Goal: Task Accomplishment & Management: Use online tool/utility

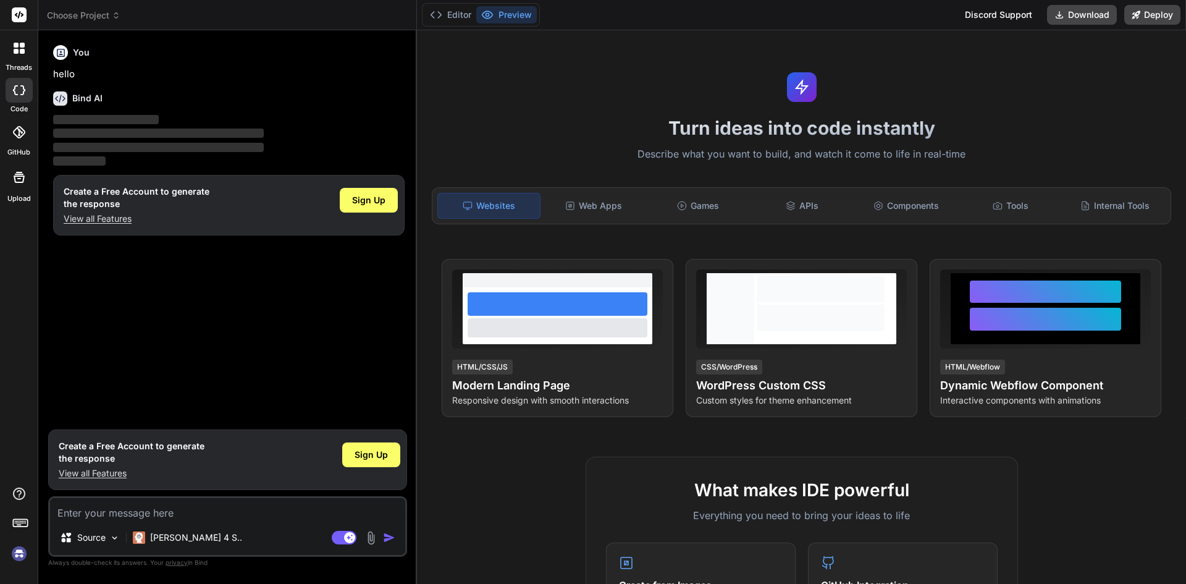
click at [102, 224] on p "View all Features" at bounding box center [137, 218] width 146 height 12
type textarea "x"
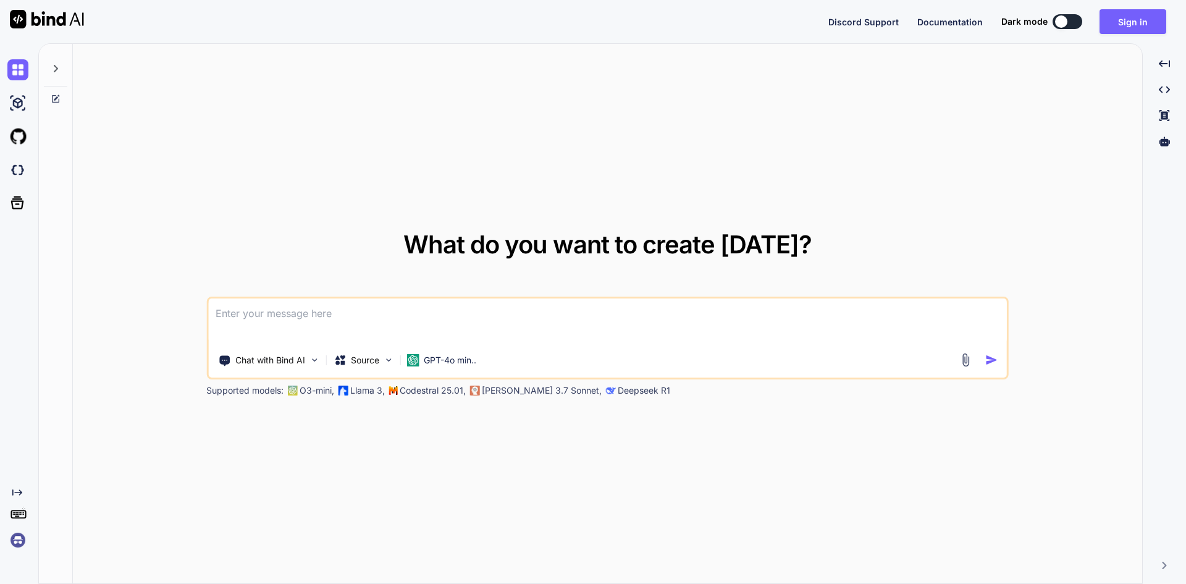
click at [340, 322] on textarea at bounding box center [607, 321] width 799 height 46
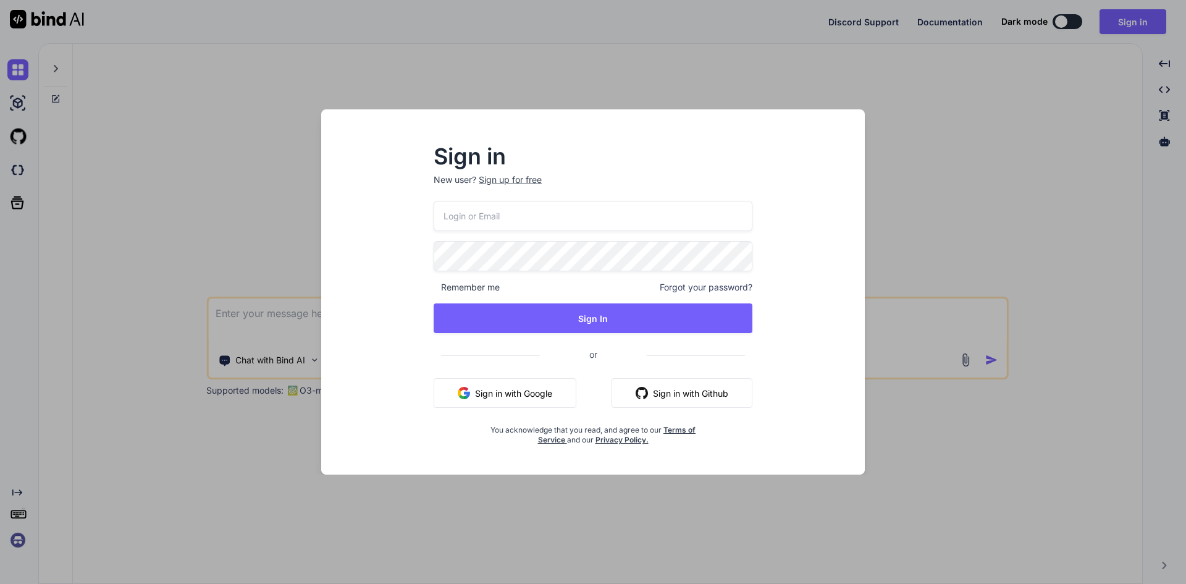
click at [602, 223] on input "email" at bounding box center [593, 216] width 319 height 30
type input "[EMAIL_ADDRESS][DOMAIN_NAME]"
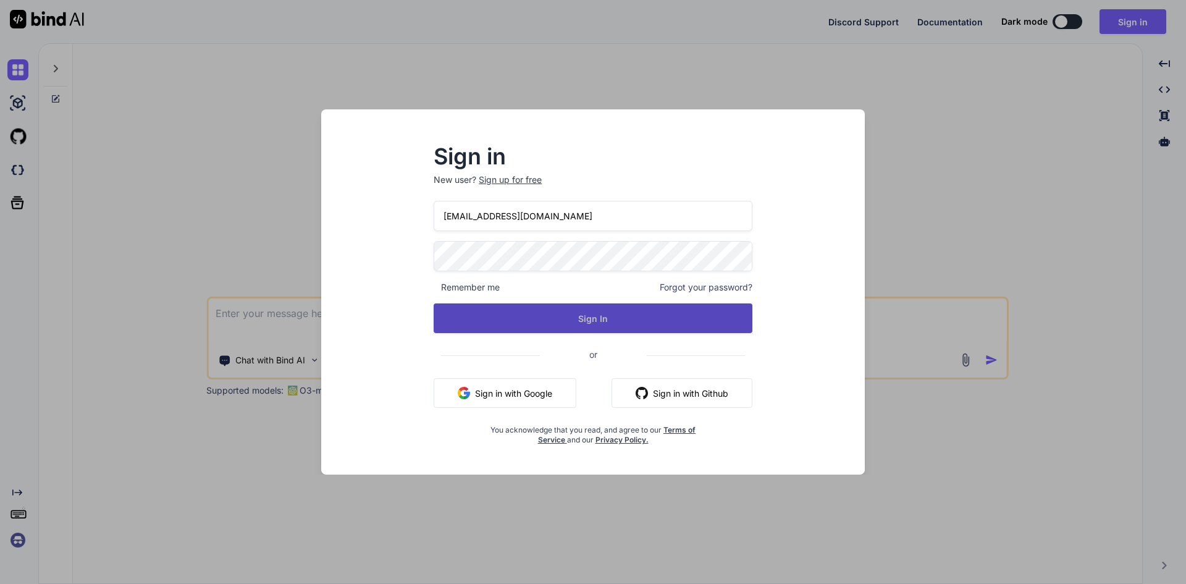
click at [603, 321] on button "Sign In" at bounding box center [593, 318] width 319 height 30
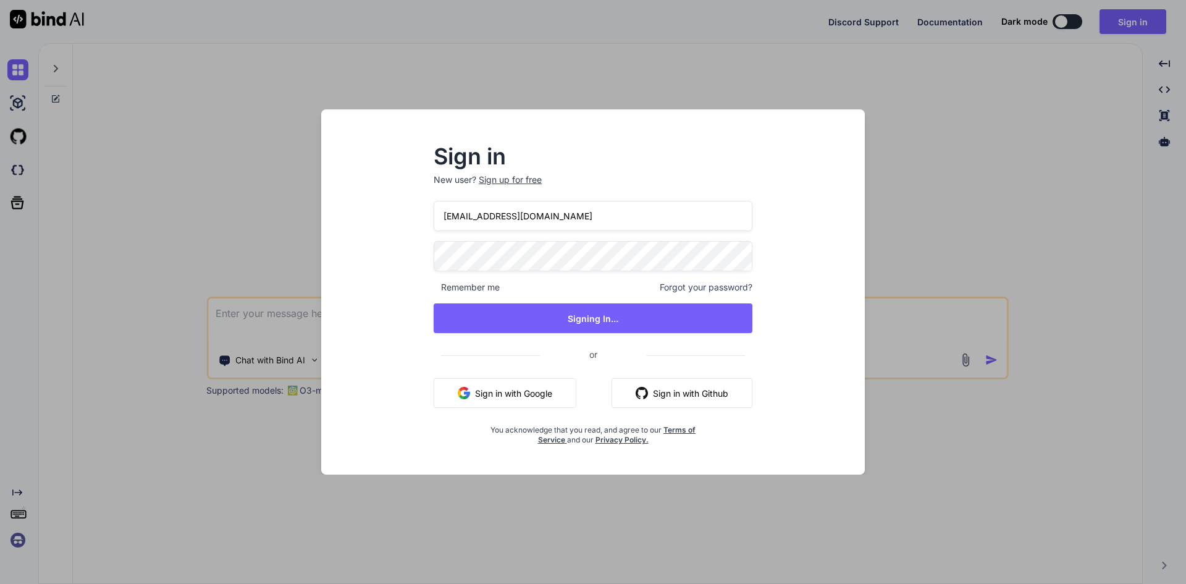
type textarea "x"
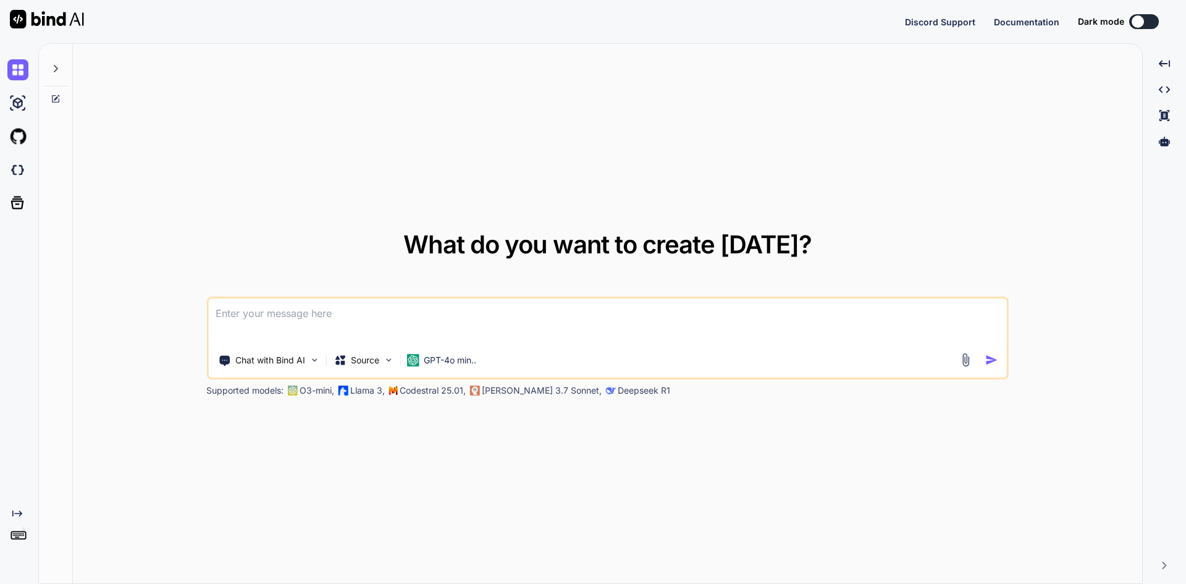
type textarea "x"
click at [351, 308] on textarea at bounding box center [607, 321] width 799 height 46
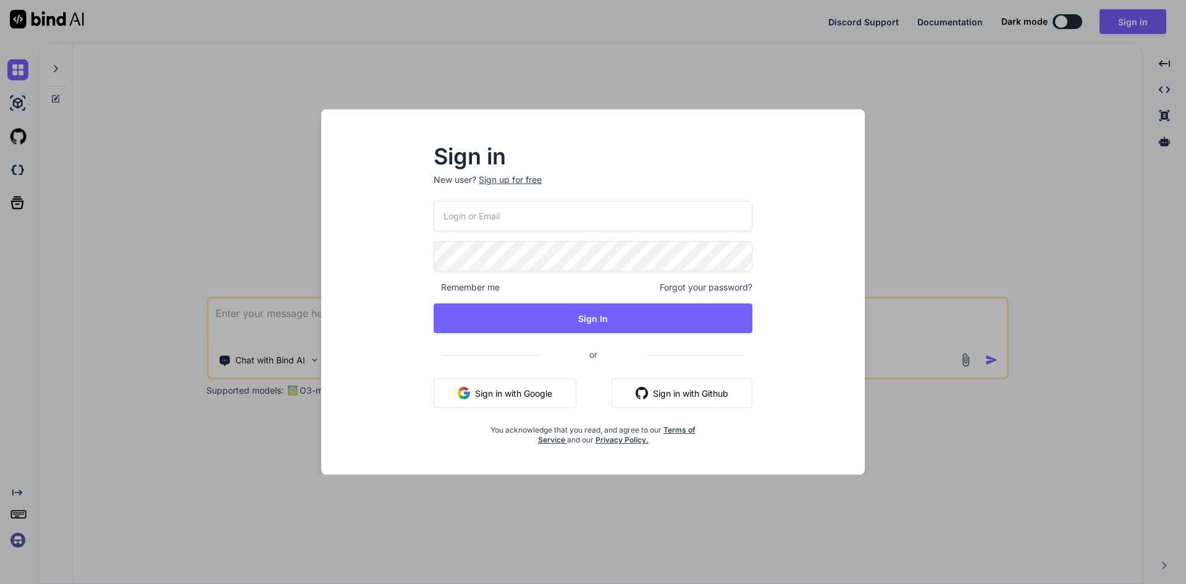
click at [501, 223] on input "email" at bounding box center [593, 216] width 319 height 30
type input "dreamtech@yopmail.com"
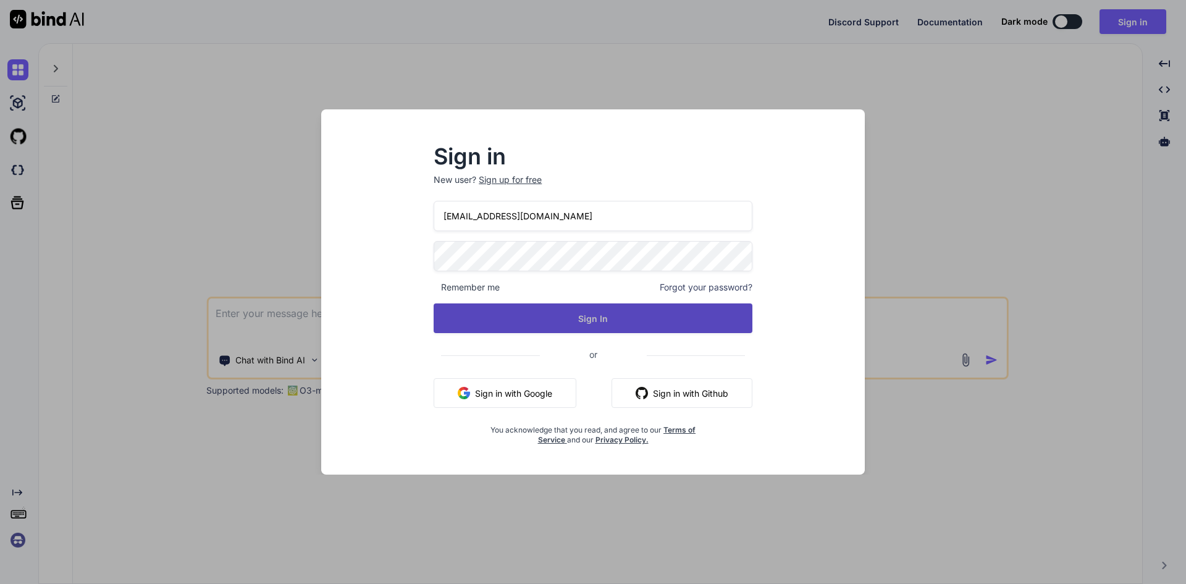
click at [594, 322] on button "Sign In" at bounding box center [593, 318] width 319 height 30
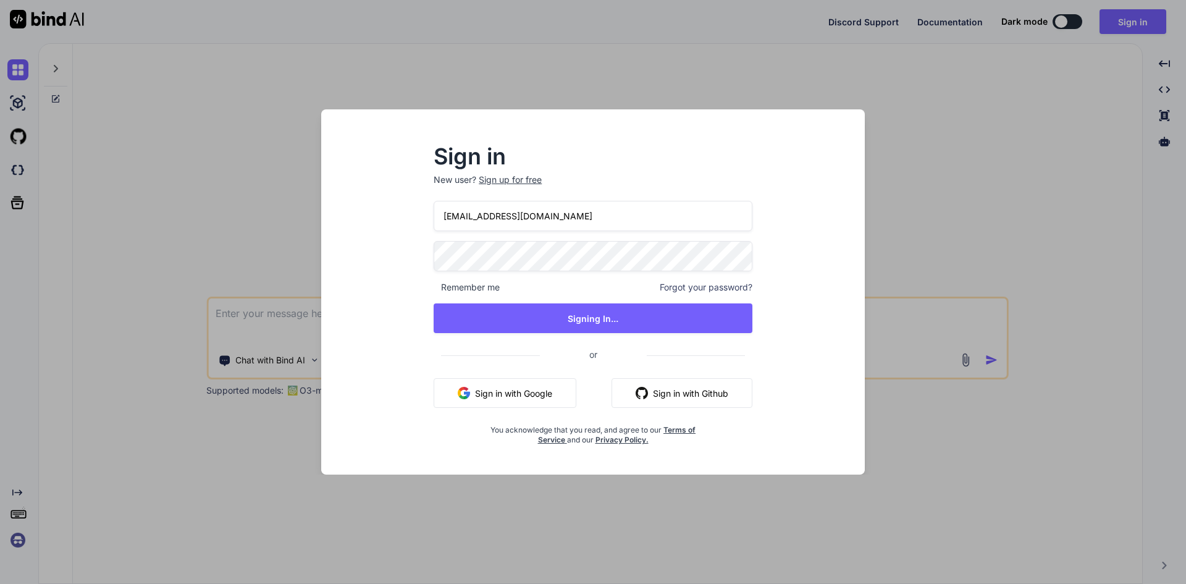
type textarea "x"
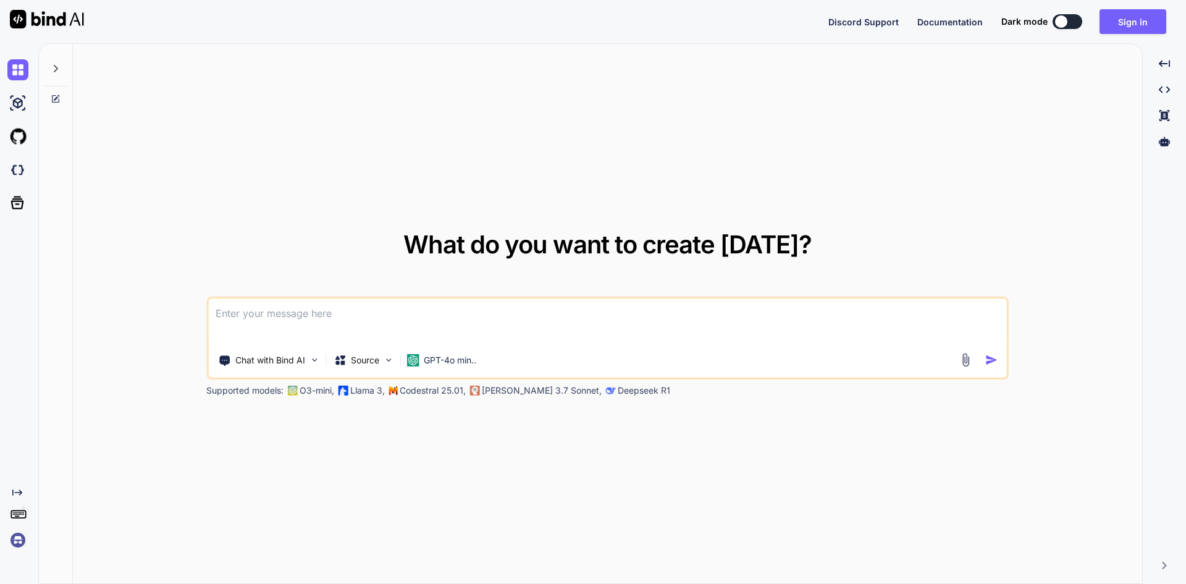
click at [401, 318] on textarea at bounding box center [607, 321] width 799 height 46
paste textarea
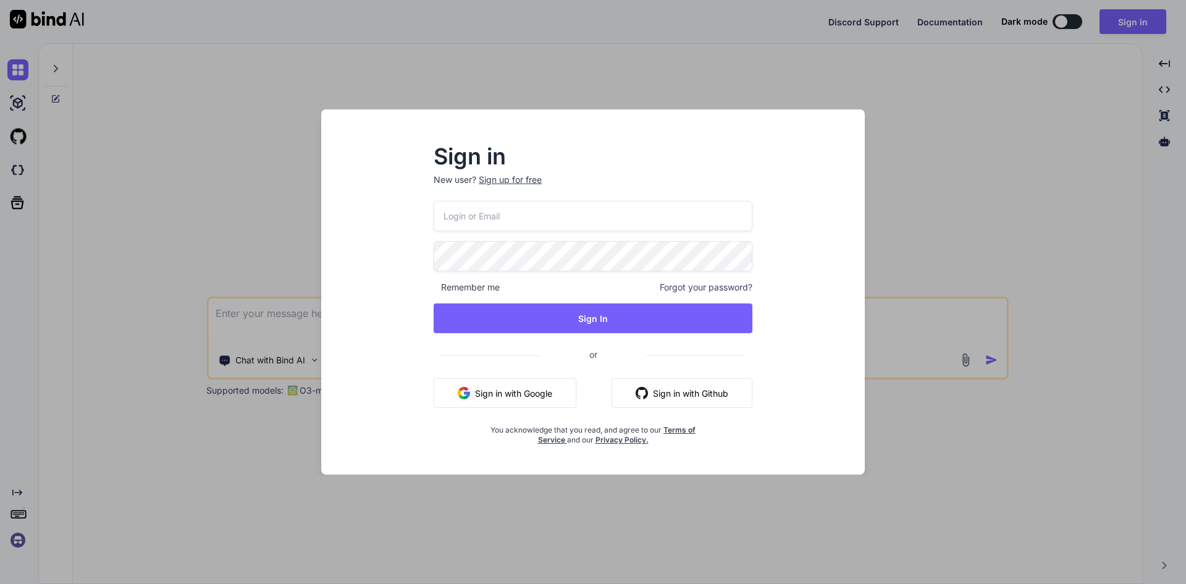
click at [515, 224] on input "email" at bounding box center [593, 216] width 319 height 30
type input "dreamtech@yopmail.com"
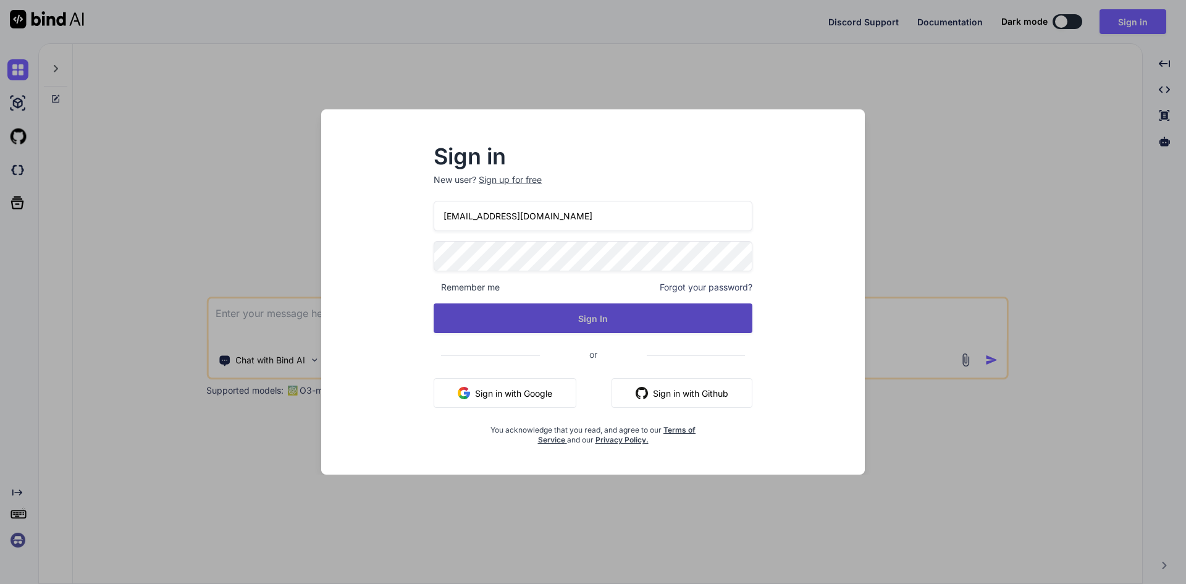
click at [569, 317] on button "Sign In" at bounding box center [593, 318] width 319 height 30
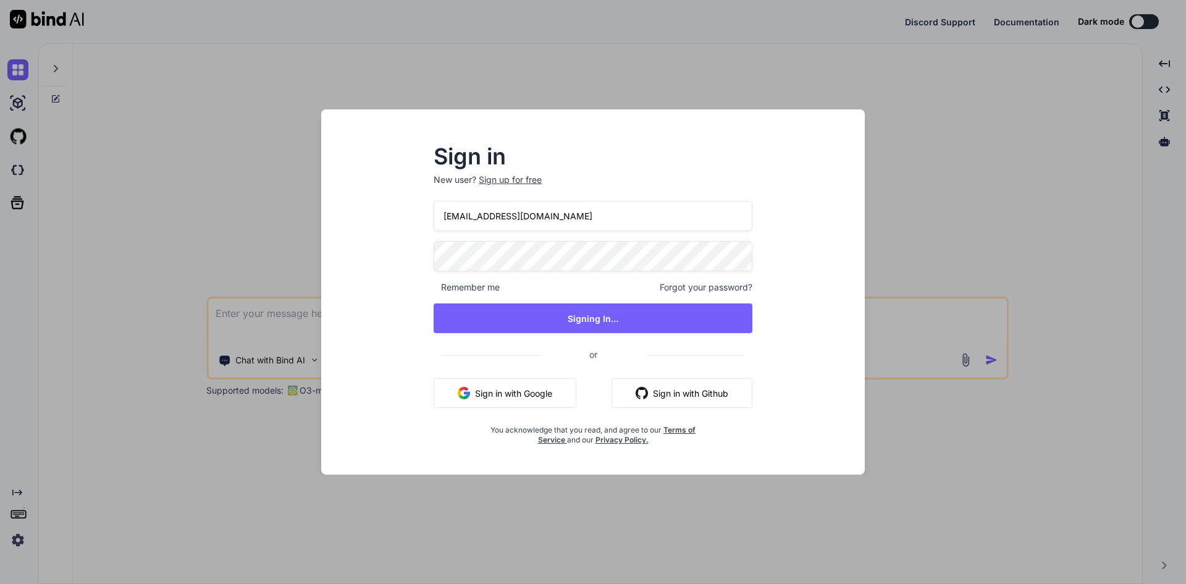
type textarea "x"
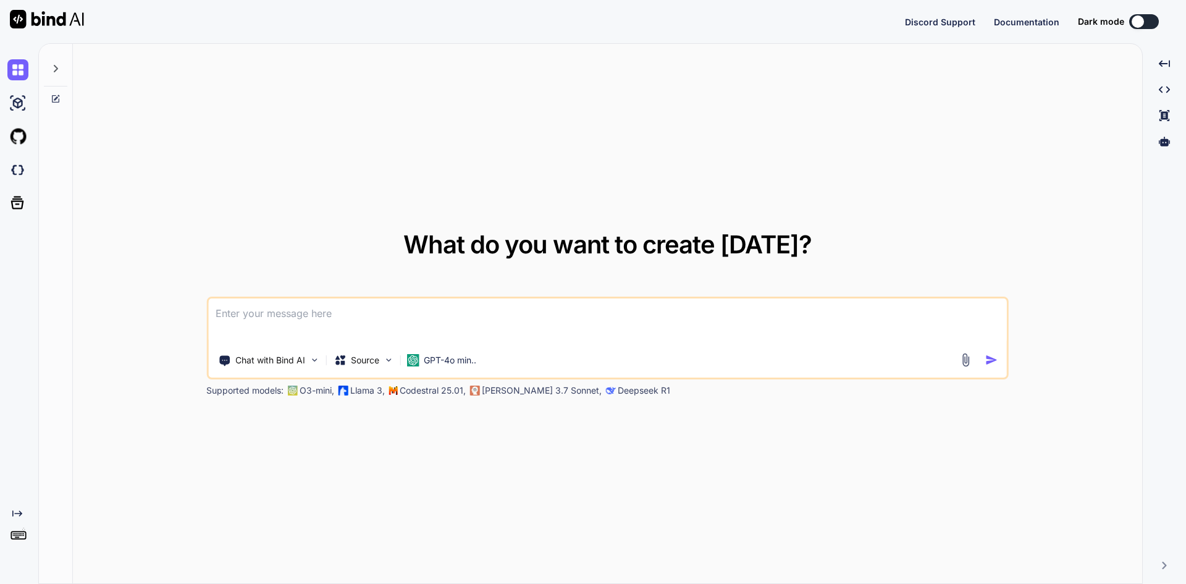
type textarea "x"
click at [313, 311] on textarea at bounding box center [607, 321] width 799 height 46
type textarea "<div class="position-relative"> <select v-model="selectedDest" @change="handleD…"
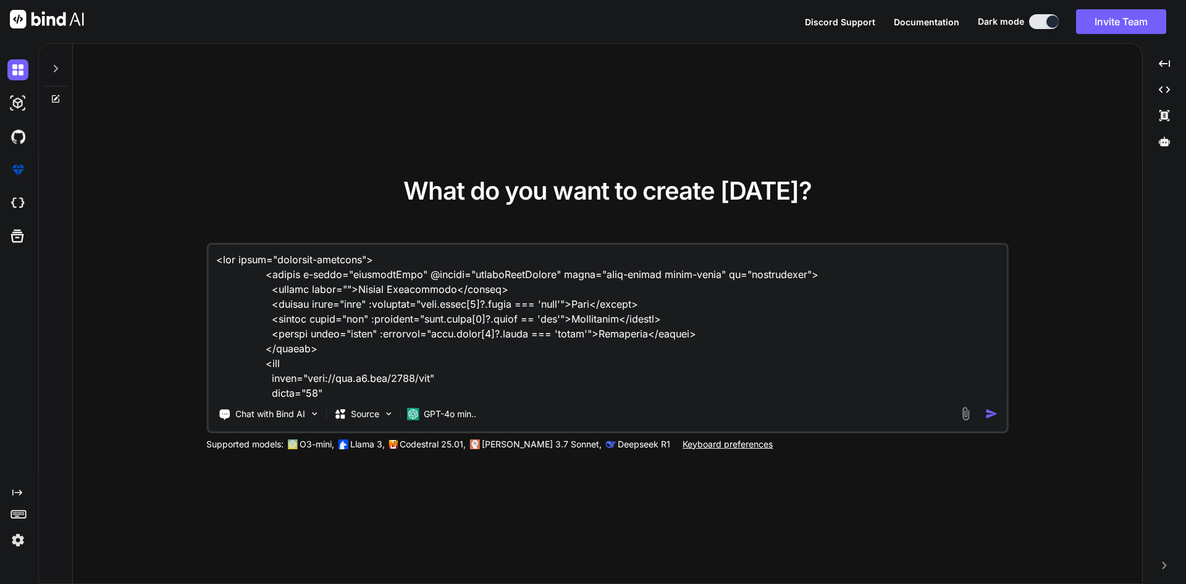
scroll to position [166, 0]
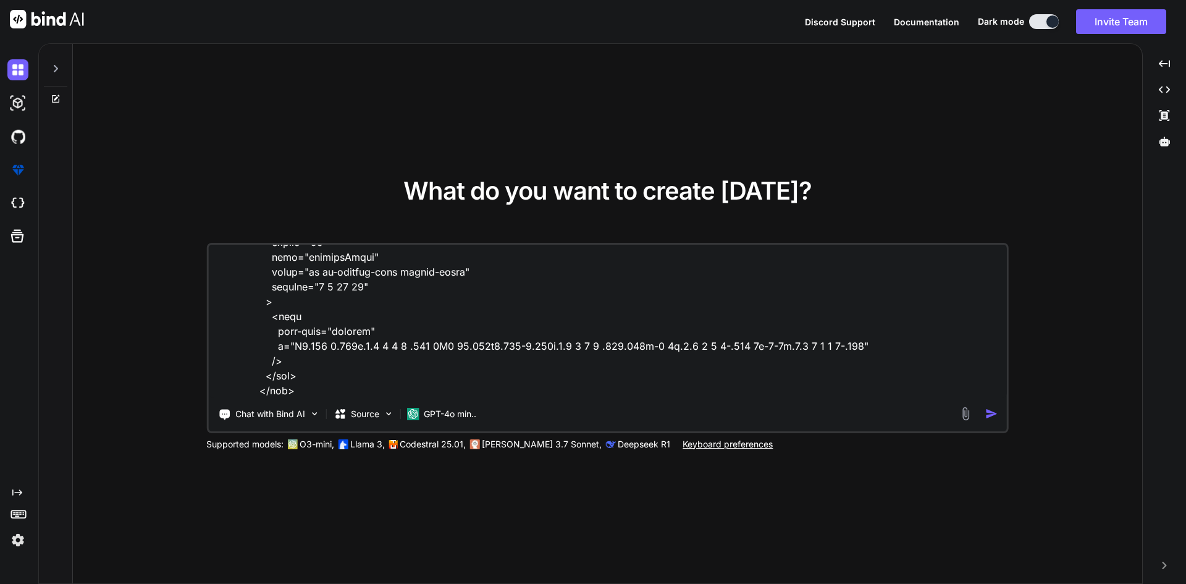
type textarea "x"
type textarea "<div class="position-relative"> <select v-model="selectedDest" @change="handleD…"
type textarea "x"
type textarea "<div class="position-relative"> <select v-model="selectedDest" @change="handleD…"
type textarea "x"
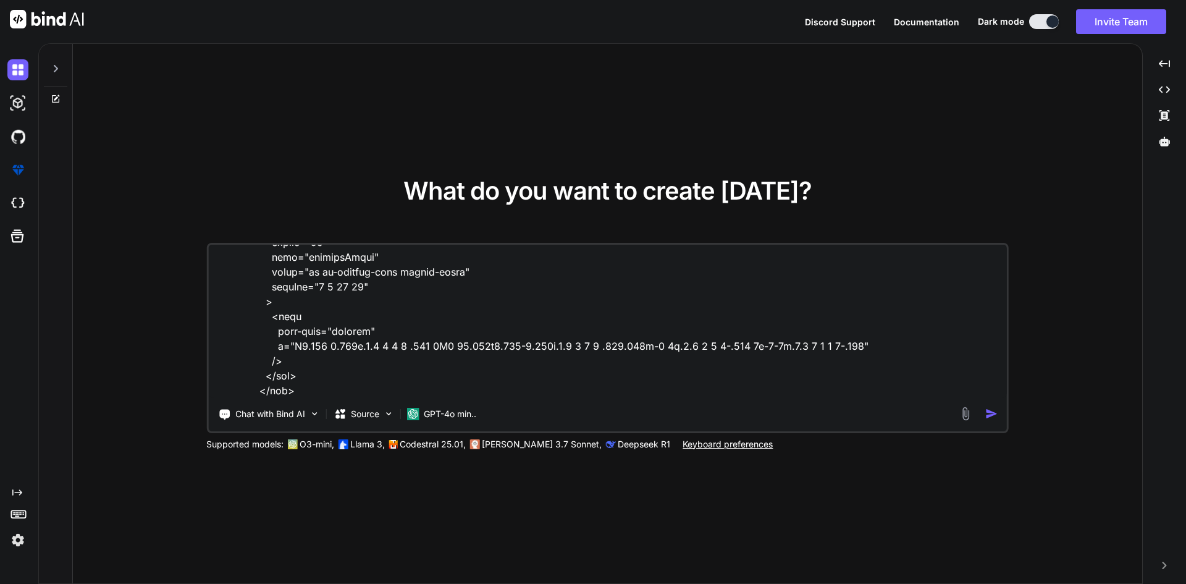
type textarea "<div class="position-relative"> <select v-model="selectedDest" @change="handleD…"
type textarea "x"
type textarea "<div class="position-relative"> <select v-model="selectedDest" @change="handleD…"
type textarea "x"
click at [311, 395] on textarea at bounding box center [607, 321] width 799 height 153
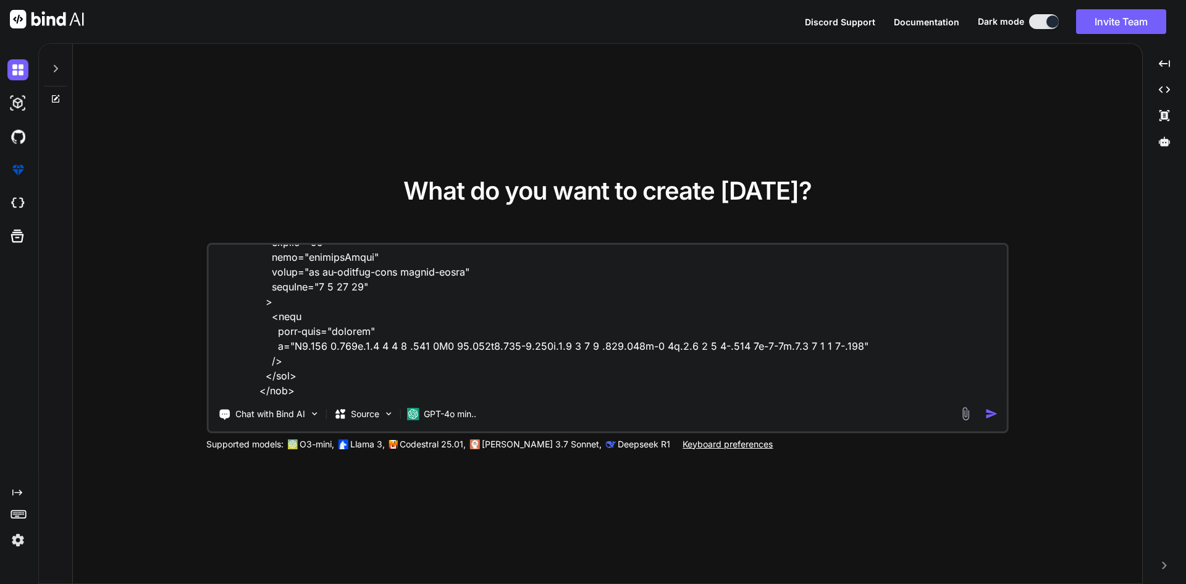
type textarea "<div class="position-relative"> <select v-model="selectedDest" @change="handleD…"
type textarea "x"
type textarea "<div class="position-relative"> <select v-model="selectedDest" @change="handleD…"
type textarea "x"
type textarea "<div class="position-relative"> <select v-model="selectedDest" @change="handleD…"
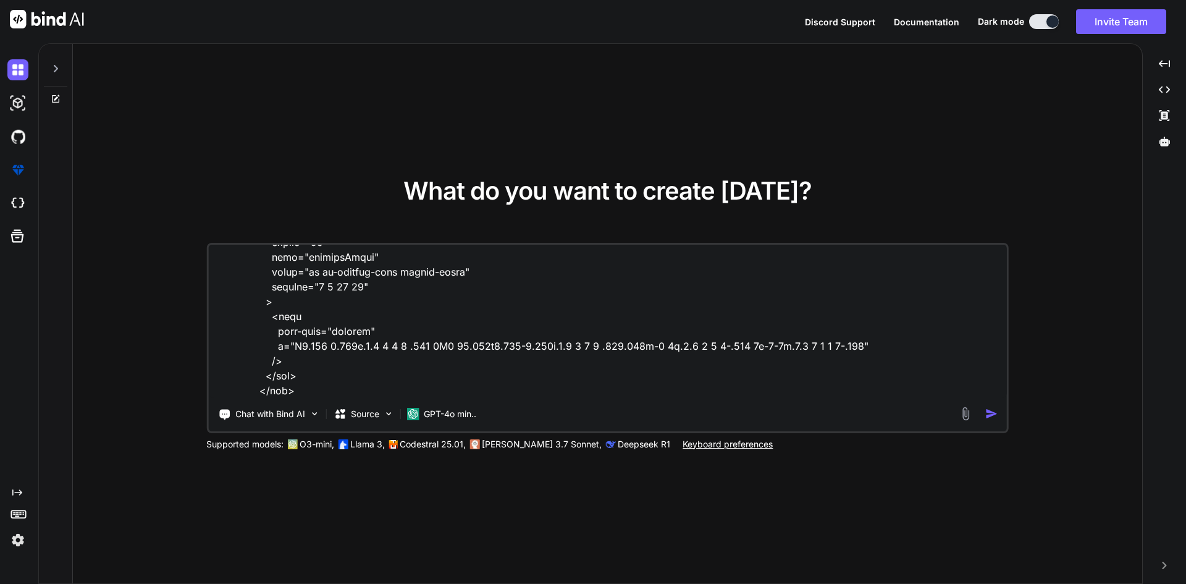
type textarea "x"
type textarea "<div class="position-relative"> <select v-model="selectedDest" @change="handleD…"
type textarea "x"
type textarea "<div class="position-relative"> <select v-model="selectedDest" @change="handleD…"
type textarea "x"
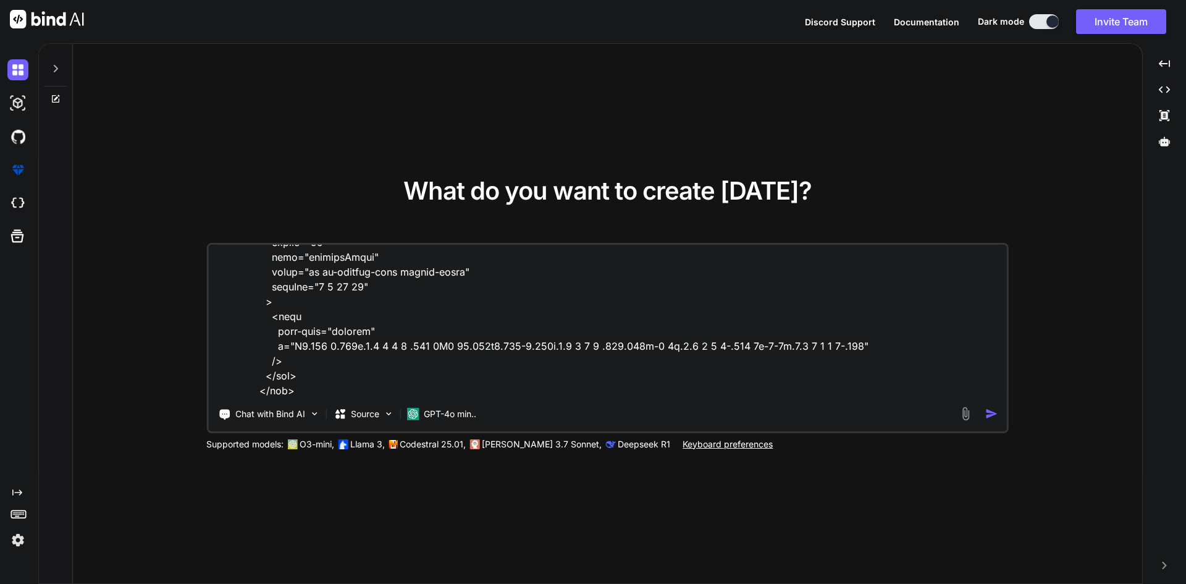
type textarea "<div class="position-relative"> <select v-model="selectedDest" @change="handleD…"
type textarea "x"
type textarea "<div class="position-relative"> <select v-model="selectedDest" @change="handleD…"
type textarea "x"
type textarea "<div class="position-relative"> <select v-model="selectedDest" @change="handleD…"
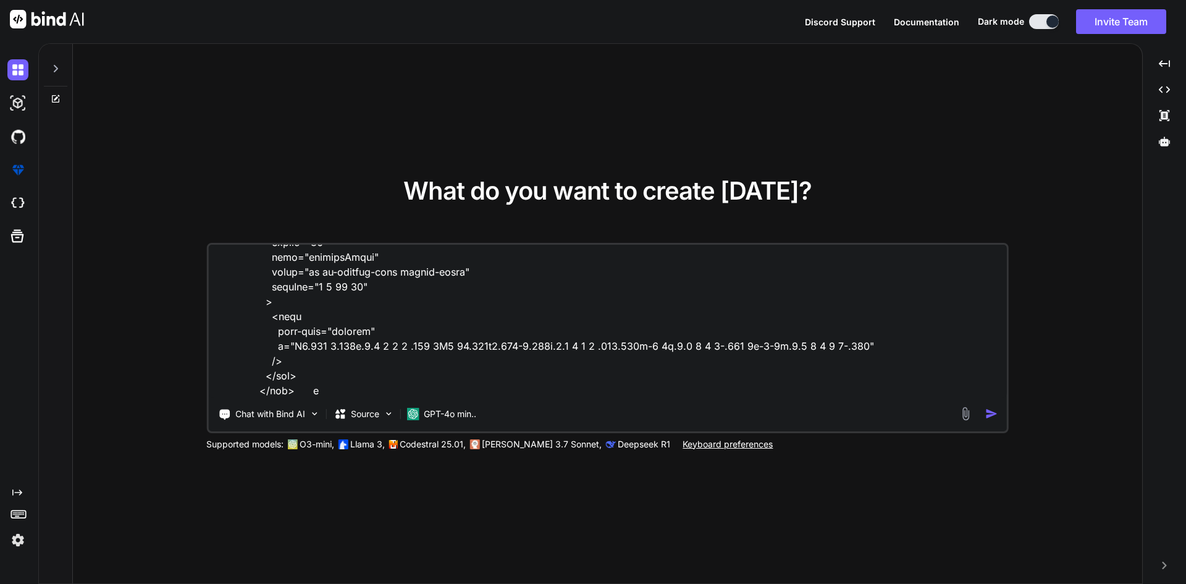
type textarea "x"
type textarea "<div class="position-relative"> <select v-model="selectedDest" @change="handleD…"
type textarea "x"
type textarea "<div class="position-relative"> <select v-model="selectedDest" @change="handleD…"
type textarea "x"
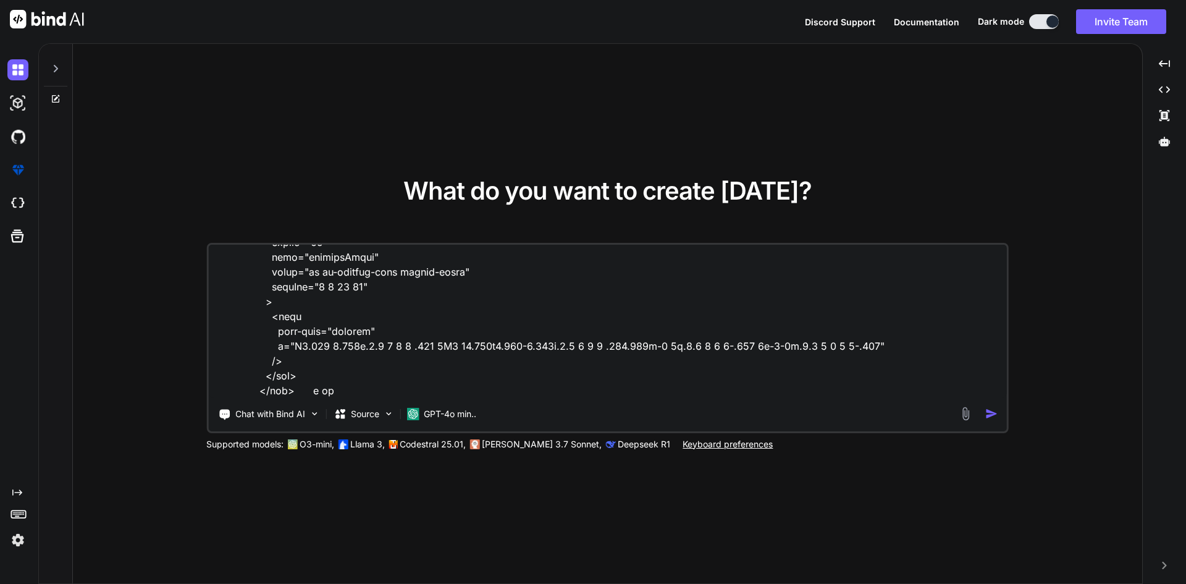
type textarea "<div class="position-relative"> <select v-model="selectedDest" @change="handleD…"
type textarea "x"
type textarea "<div class="position-relative"> <select v-model="selectedDest" @change="handleD…"
type textarea "x"
type textarea "<div class="position-relative"> <select v-model="selectedDest" @change="handleD…"
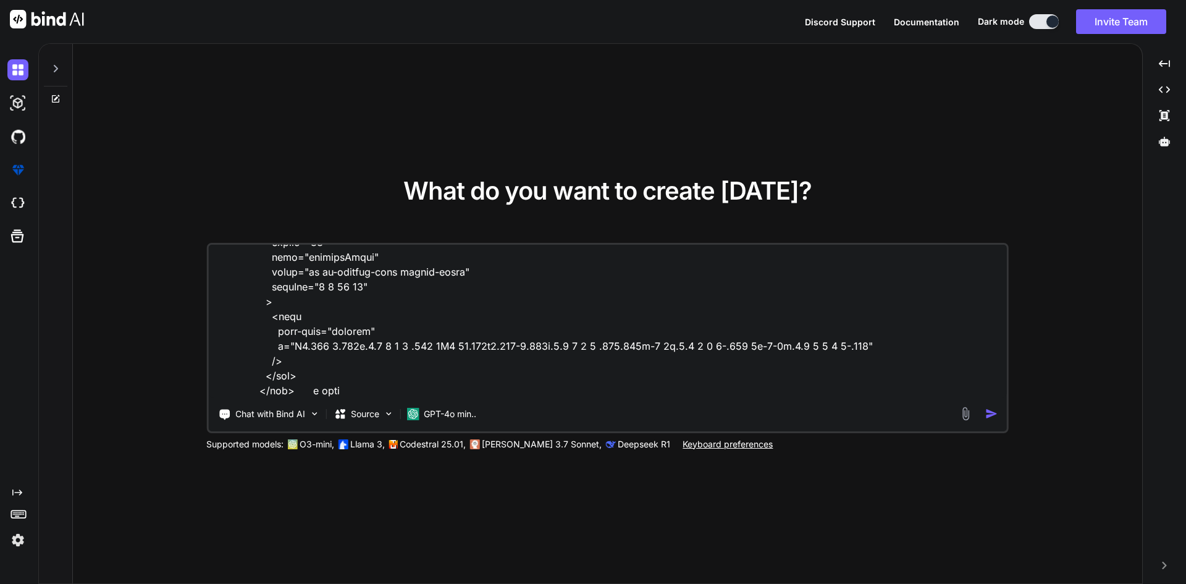
type textarea "x"
type textarea "<div class="position-relative"> <select v-model="selectedDest" @change="handleD…"
type textarea "x"
type textarea "<div class="position-relative"> <select v-model="selectedDest" @change="handleD…"
type textarea "x"
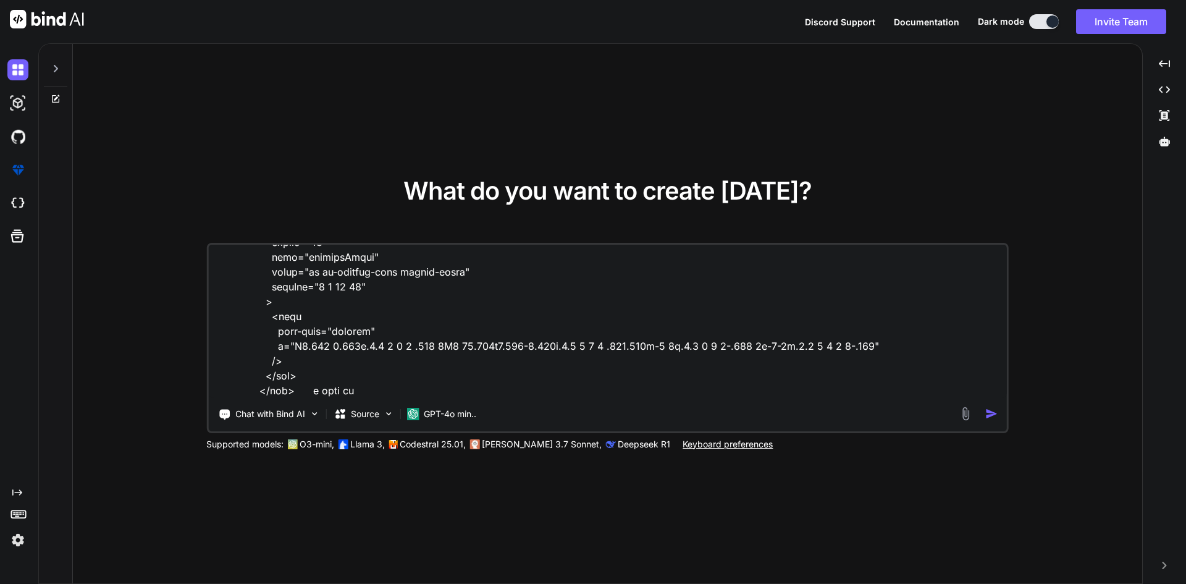
type textarea "<div class="position-relative"> <select v-model="selectedDest" @change="handleD…"
type textarea "x"
type textarea "<div class="position-relative"> <select v-model="selectedDest" @change="handleD…"
type textarea "x"
type textarea "<div class="position-relative"> <select v-model="selectedDest" @change="handleD…"
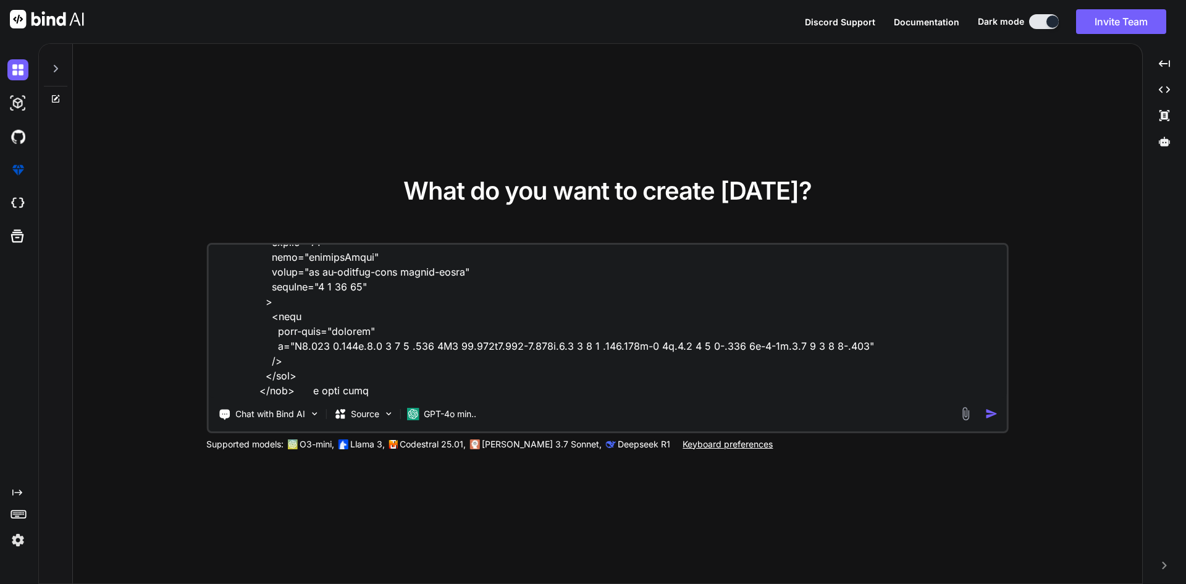
type textarea "x"
type textarea "<div class="position-relative"> <select v-model="selectedDest" @change="handleD…"
type textarea "x"
type textarea "<div class="position-relative"> <select v-model="selectedDest" @change="handleD…"
type textarea "x"
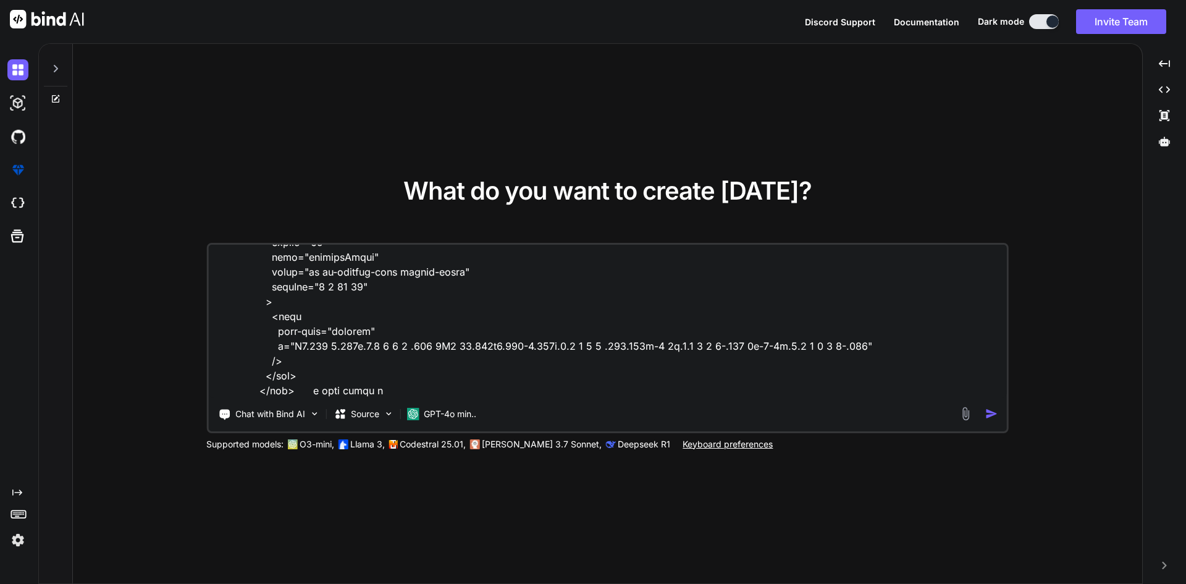
type textarea "<div class="position-relative"> <select v-model="selectedDest" @change="handleD…"
type textarea "x"
type textarea "<div class="position-relative"> <select v-model="selectedDest" @change="handleD…"
type textarea "x"
type textarea "<div class="position-relative"> <select v-model="selectedDest" @change="handleD…"
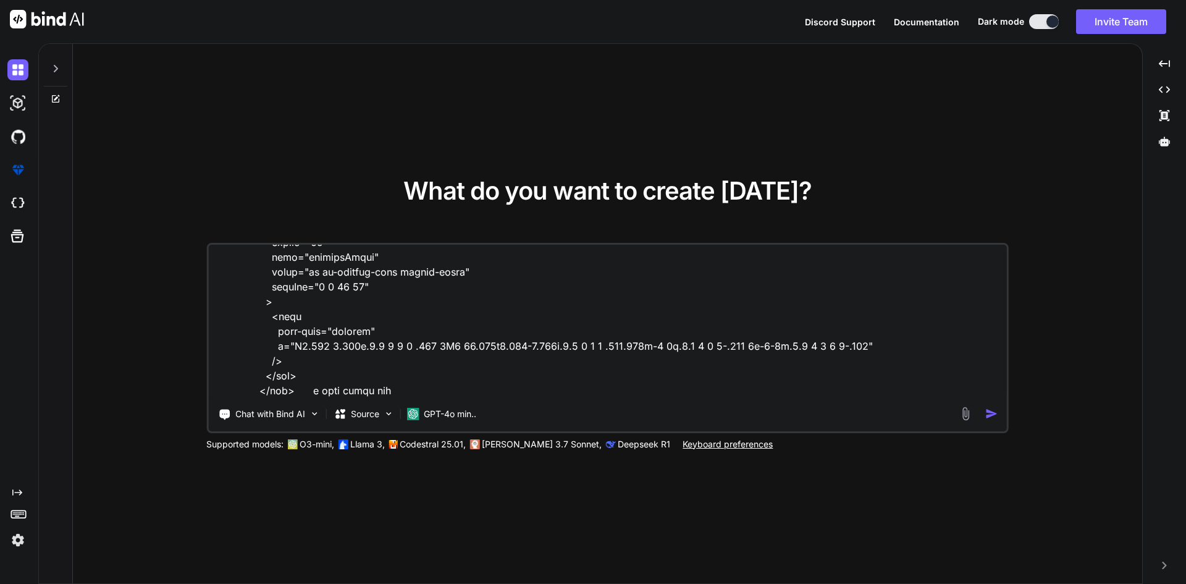
type textarea "x"
type textarea "<div class="position-relative"> <select v-model="selectedDest" @change="handleD…"
type textarea "x"
type textarea "<div class="position-relative"> <select v-model="selectedDest" @change="handleD…"
type textarea "x"
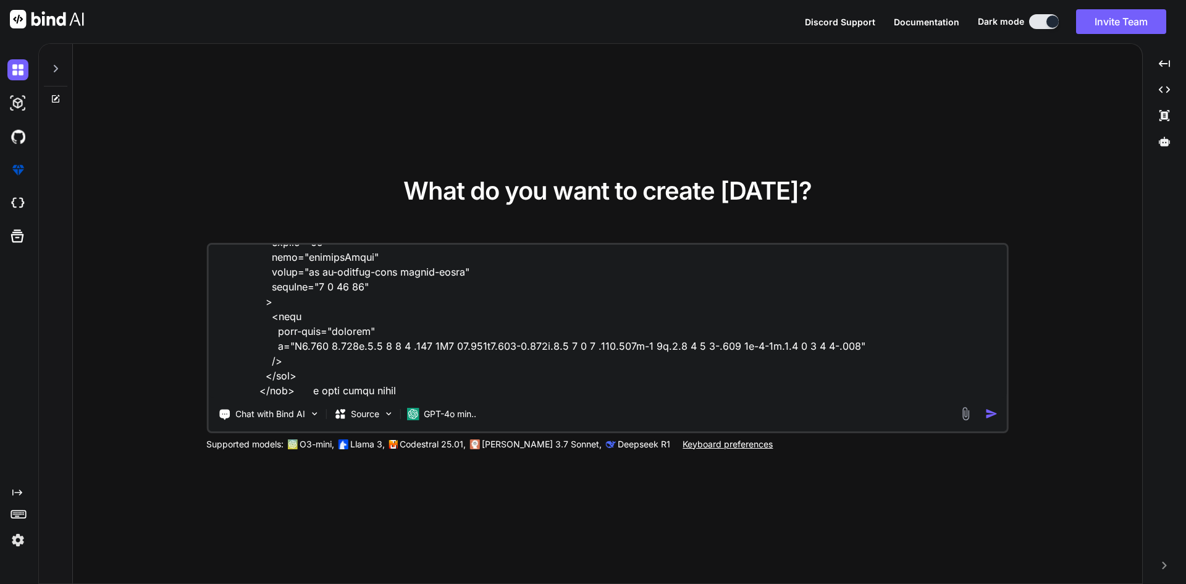
type textarea "<div class="position-relative"> <select v-model="selectedDest" @change="handleD…"
type textarea "x"
type textarea "<div class="position-relative"> <select v-model="selectedDest" @change="handleD…"
type textarea "x"
type textarea "<div class="position-relative"> <select v-model="selectedDest" @change="handleD…"
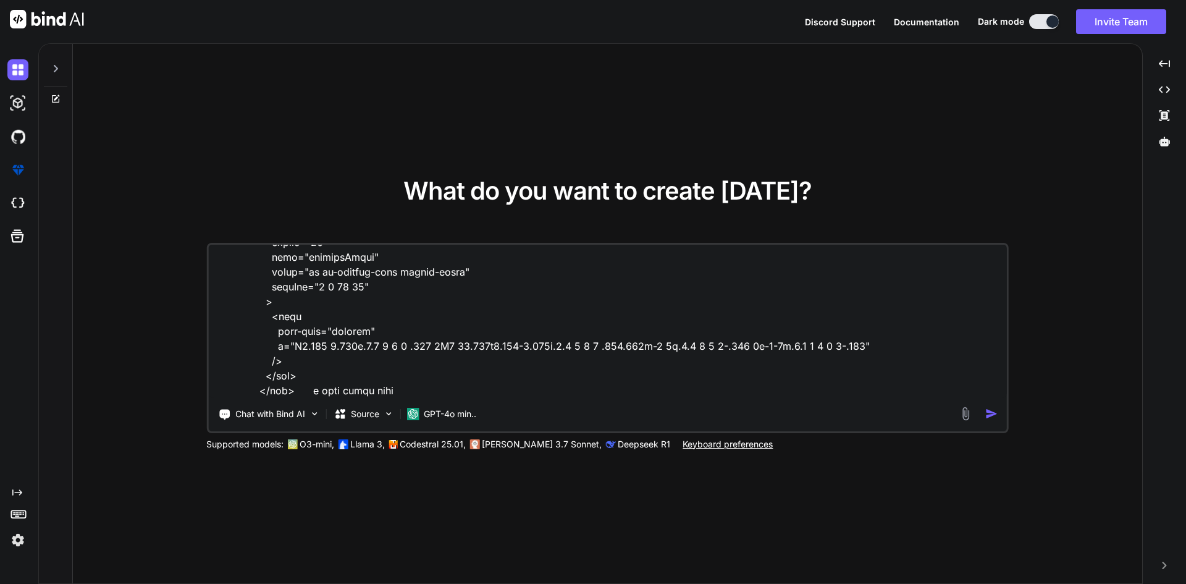
type textarea "x"
type textarea "<div class="position-relative"> <select v-model="selectedDest" @change="handleD…"
type textarea "x"
type textarea "<div class="position-relative"> <select v-model="selectedDest" @change="handleD…"
type textarea "x"
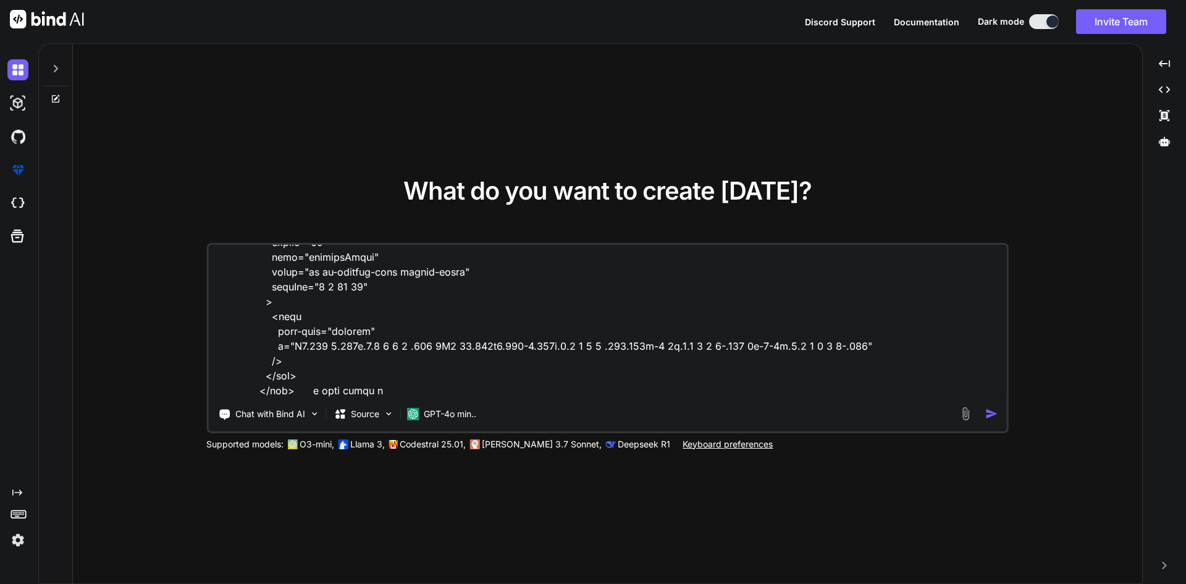
type textarea "<div class="position-relative"> <select v-model="selectedDest" @change="handleD…"
type textarea "x"
type textarea "<div class="position-relative"> <select v-model="selectedDest" @change="handleD…"
type textarea "x"
type textarea "<div class="position-relative"> <select v-model="selectedDest" @change="handleD…"
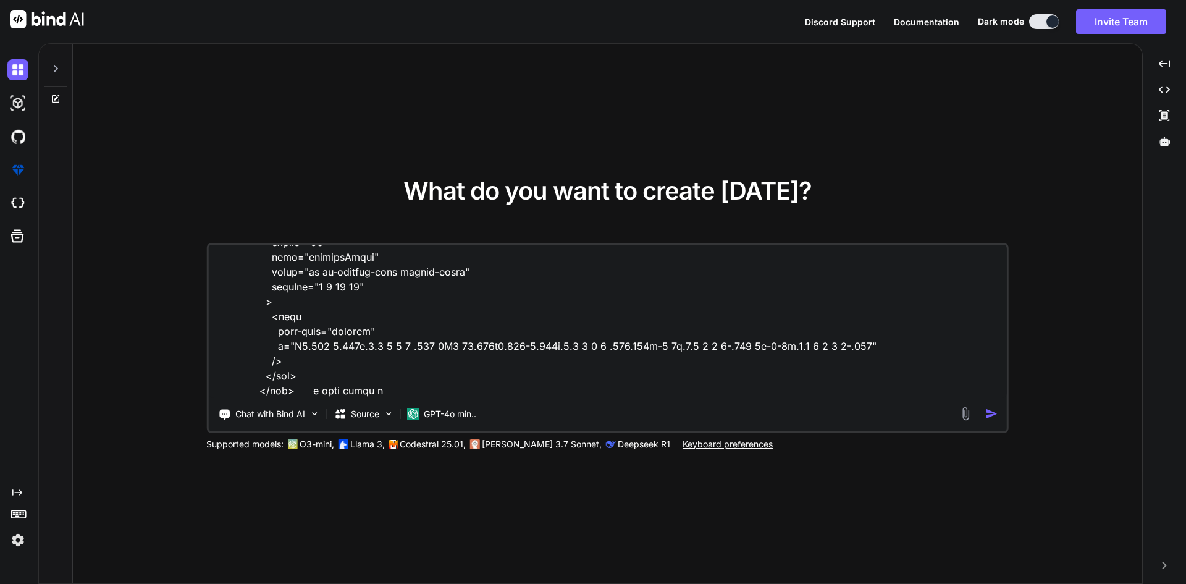
type textarea "x"
type textarea "<div class="position-relative"> <select v-model="selectedDest" @change="handleD…"
type textarea "x"
type textarea "<div class="position-relative"> <select v-model="selectedDest" @change="handleD…"
type textarea "x"
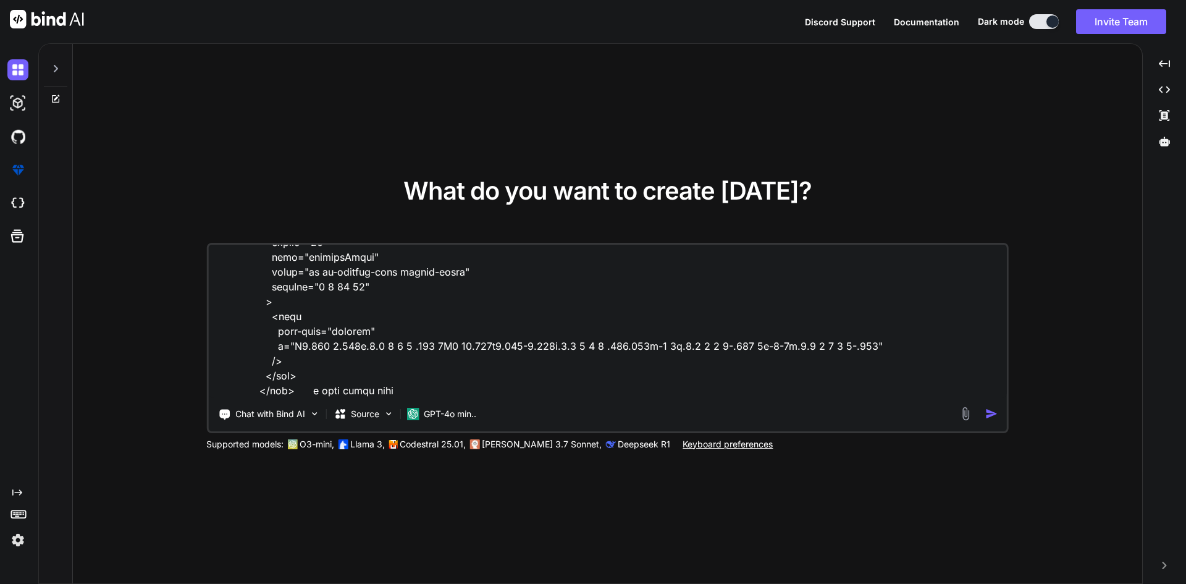
type textarea "<div class="position-relative"> <select v-model="selectedDest" @change="handleD…"
type textarea "x"
type textarea "<div class="position-relative"> <select v-model="selectedDest" @change="handleD…"
type textarea "x"
type textarea "<div class="position-relative"> <select v-model="selectedDest" @change="handleD…"
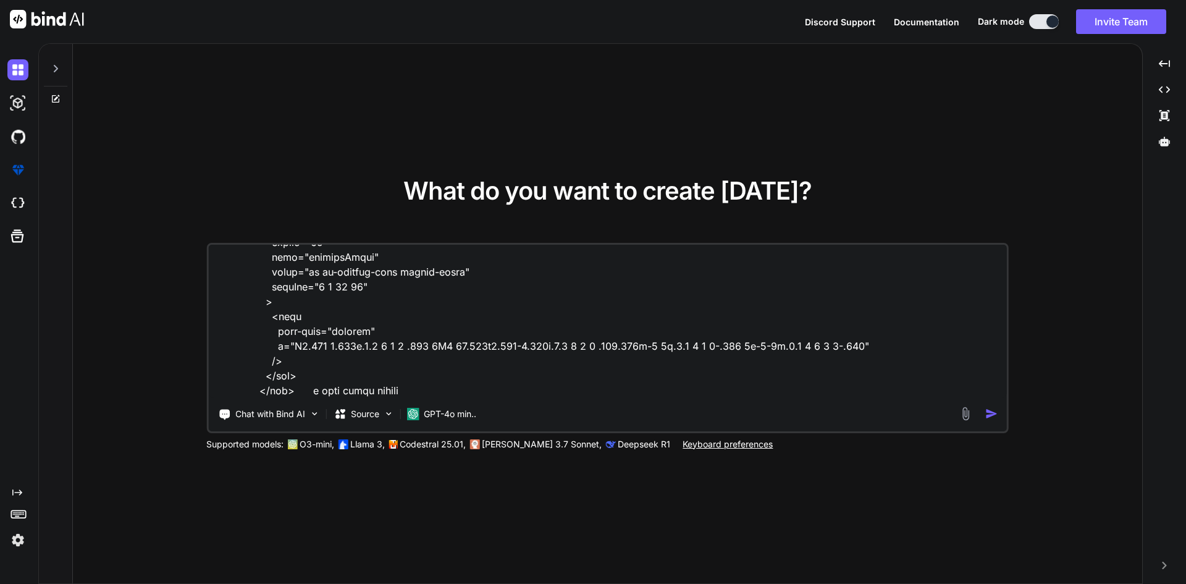
type textarea "x"
type textarea "<div class="position-relative"> <select v-model="selectedDest" @change="handleD…"
type textarea "x"
type textarea "<div class="position-relative"> <select v-model="selectedDest" @change="handleD…"
type textarea "x"
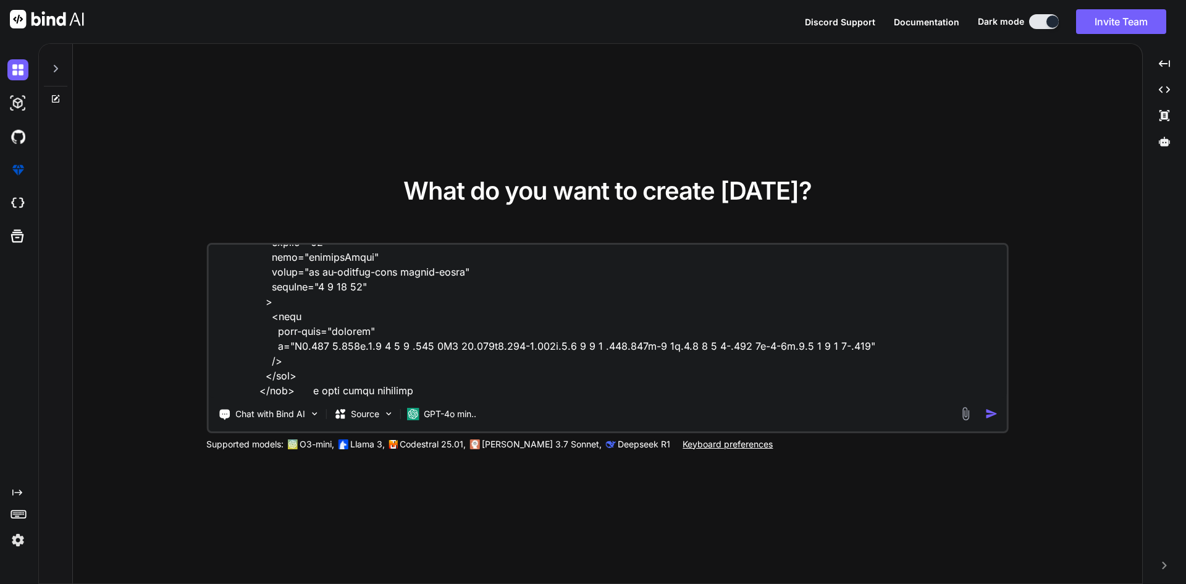
type textarea "<div class="position-relative"> <select v-model="selectedDest" @change="handleD…"
type textarea "x"
type textarea "<div class="position-relative"> <select v-model="selectedDest" @change="handleD…"
type textarea "x"
type textarea "<div class="position-relative"> <select v-model="selectedDest" @change="handleD…"
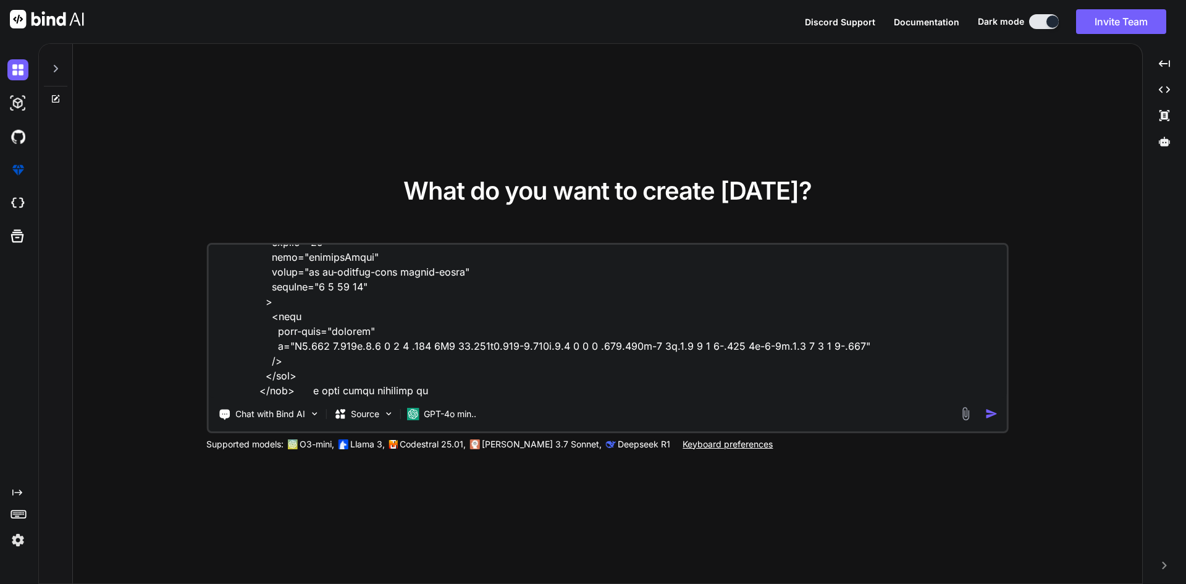
type textarea "x"
type textarea "<div class="position-relative"> <select v-model="selectedDest" @change="handleD…"
type textarea "x"
type textarea "<div class="position-relative"> <select v-model="selectedDest" @change="handleD…"
type textarea "x"
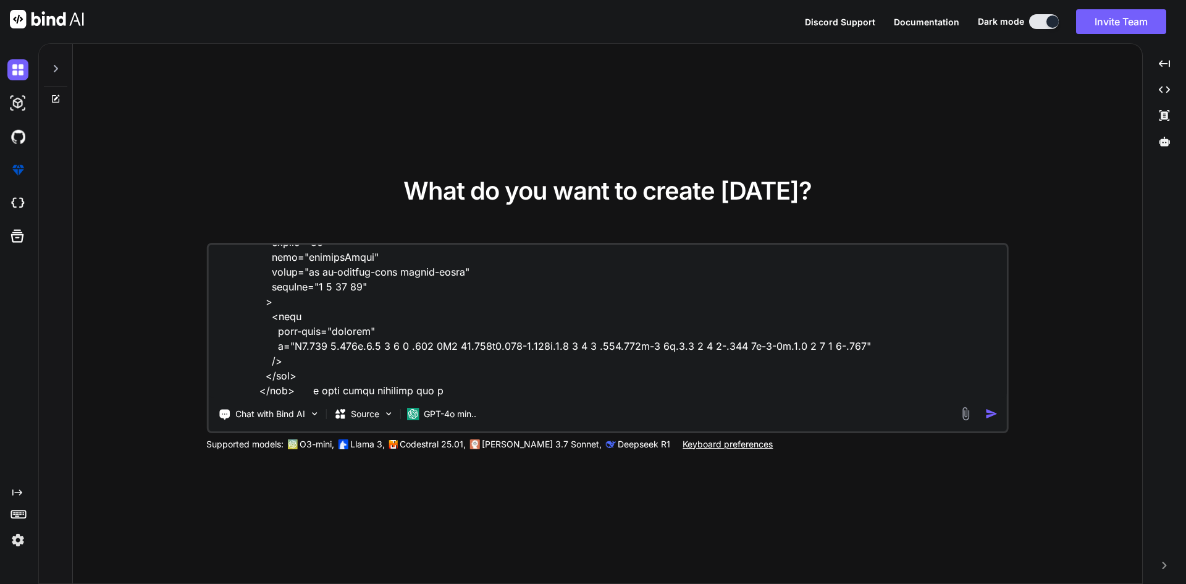
type textarea "<div class="position-relative"> <select v-model="selectedDest" @change="handleD…"
type textarea "x"
type textarea "<div class="position-relative"> <select v-model="selectedDest" @change="handleD…"
type textarea "x"
type textarea "<div class="position-relative"> <select v-model="selectedDest" @change="handleD…"
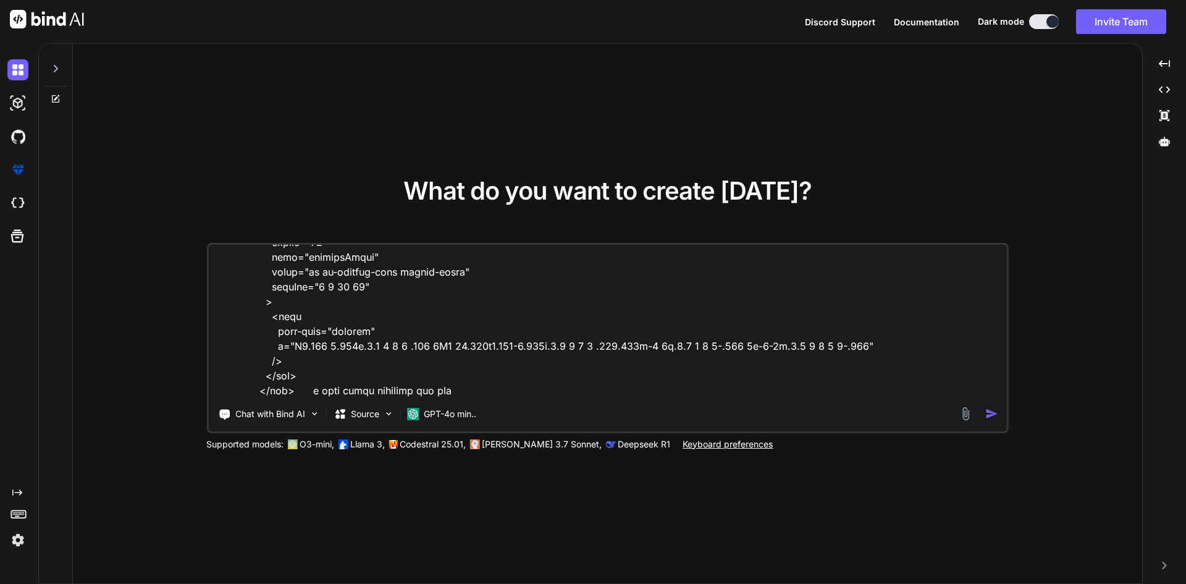
type textarea "x"
type textarea "<div class="position-relative"> <select v-model="selectedDest" @change="handleD…"
type textarea "x"
type textarea "<div class="position-relative"> <select v-model="selectedDest" @change="handleD…"
type textarea "x"
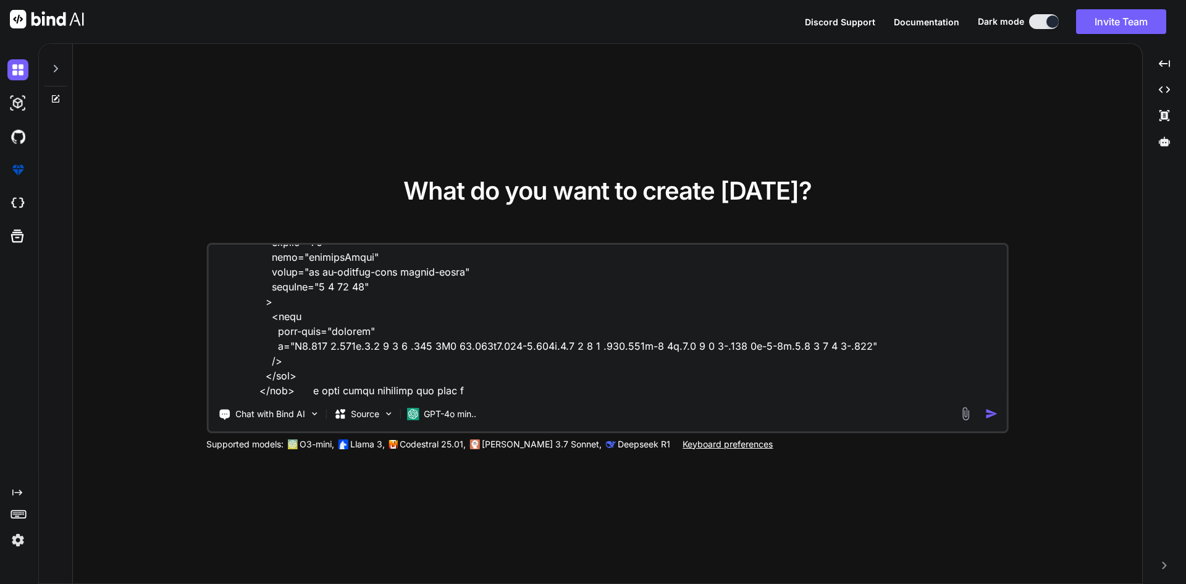
type textarea "<div class="position-relative"> <select v-model="selectedDest" @change="handleD…"
type textarea "x"
type textarea "<div class="position-relative"> <select v-model="selectedDest" @change="handleD…"
type textarea "x"
type textarea "<div class="position-relative"> <select v-model="selectedDest" @change="handleD…"
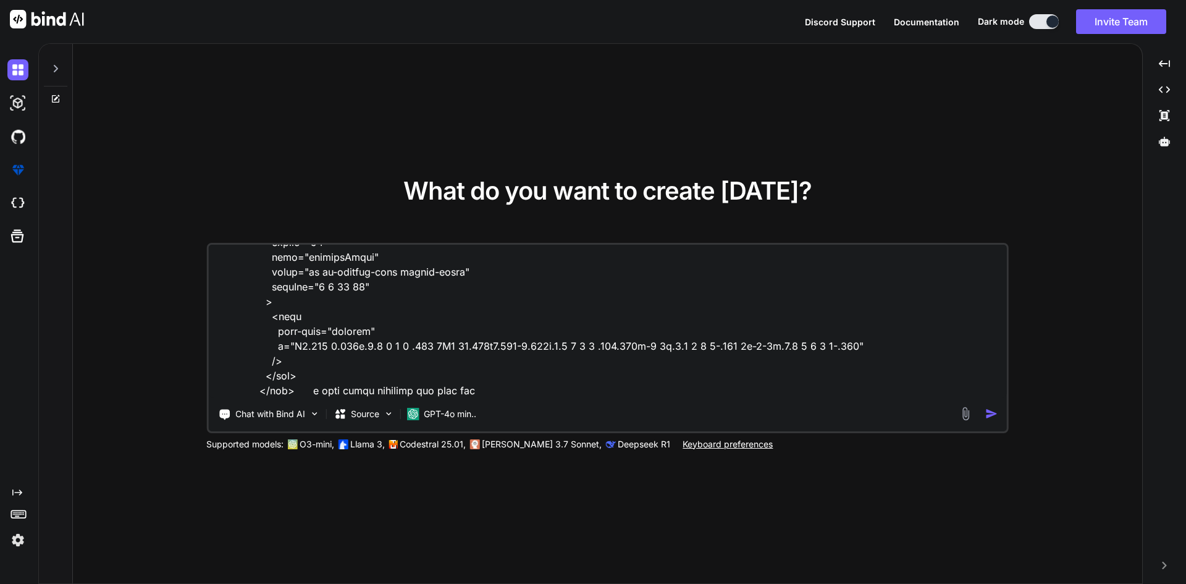
type textarea "x"
type textarea "<div class="position-relative"> <select v-model="selectedDest" @change="handleD…"
type textarea "x"
type textarea "<div class="position-relative"> <select v-model="selectedDest" @change="handleD…"
type textarea "x"
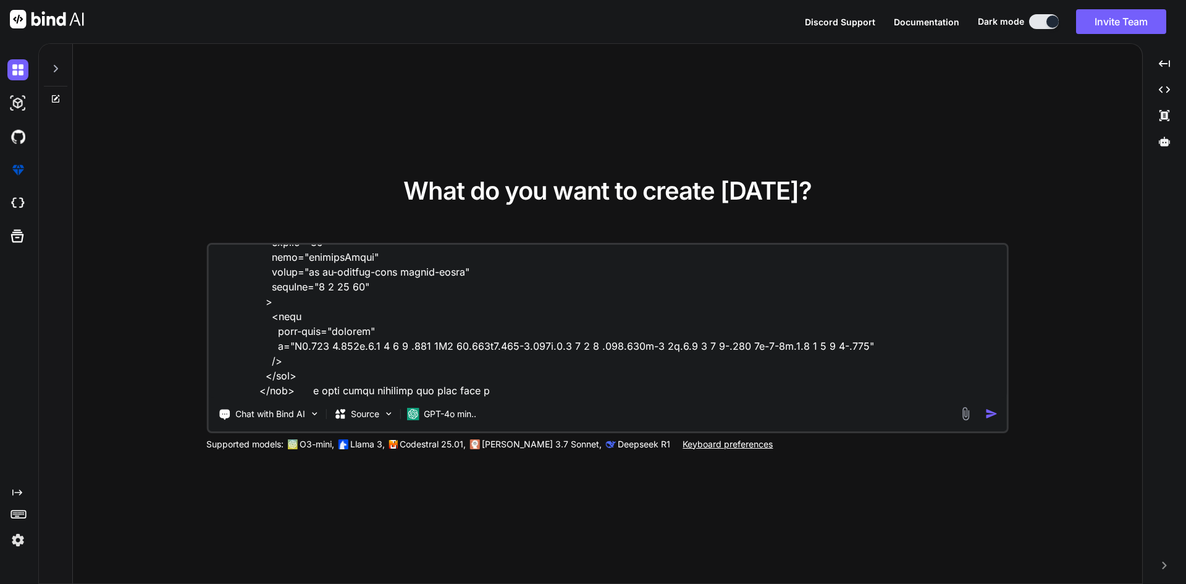
type textarea "<div class="position-relative"> <select v-model="selectedDest" @change="handleD…"
type textarea "x"
type textarea "<div class="position-relative"> <select v-model="selectedDest" @change="handleD…"
type textarea "x"
type textarea "<div class="position-relative"> <select v-model="selectedDest" @change="handleD…"
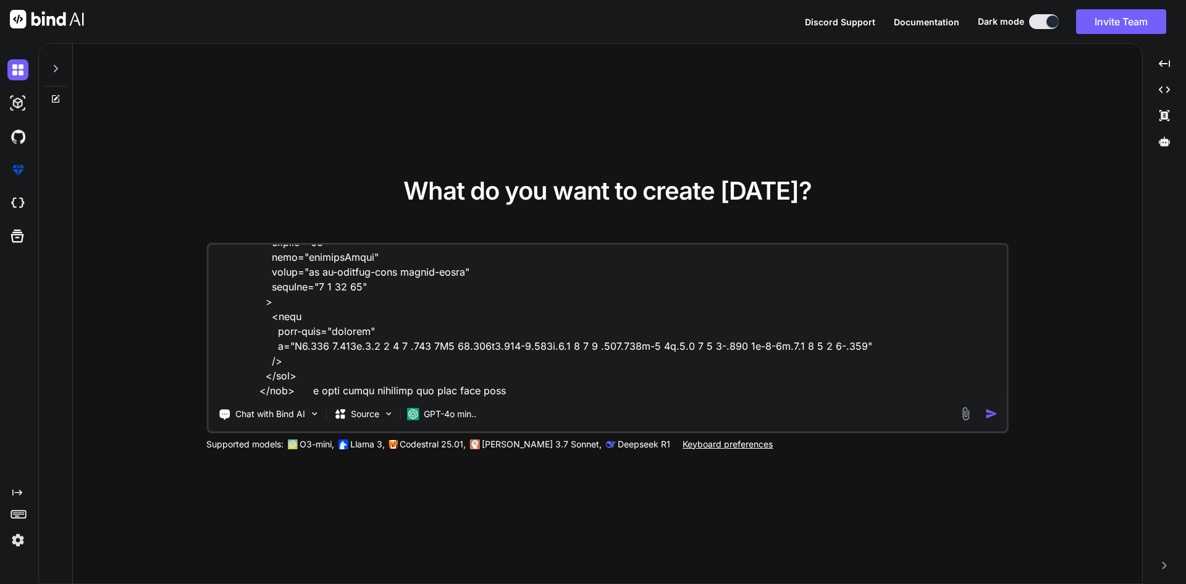
type textarea "x"
type textarea "<div class="position-relative"> <select v-model="selectedDest" @change="handleD…"
type textarea "x"
type textarea "<div class="position-relative"> <select v-model="selectedDest" @change="handleD…"
type textarea "x"
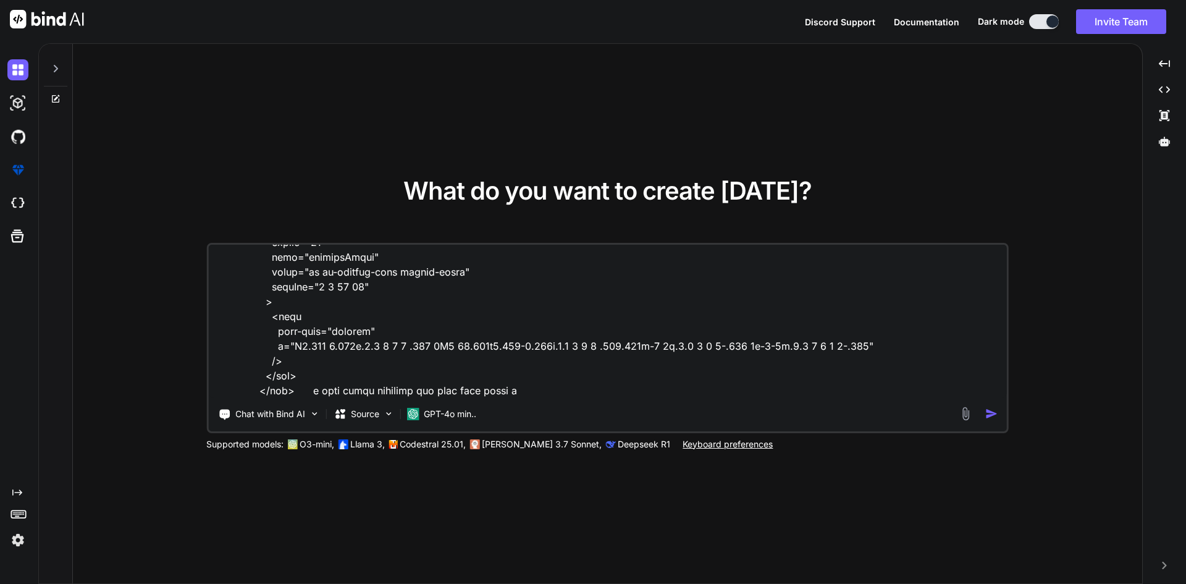
type textarea "<div class="position-relative"> <select v-model="selectedDest" @change="handleD…"
type textarea "x"
type textarea "<div class="position-relative"> <select v-model="selectedDest" @change="handleD…"
type textarea "x"
type textarea "<div class="position-relative"> <select v-model="selectedDest" @change="handleD…"
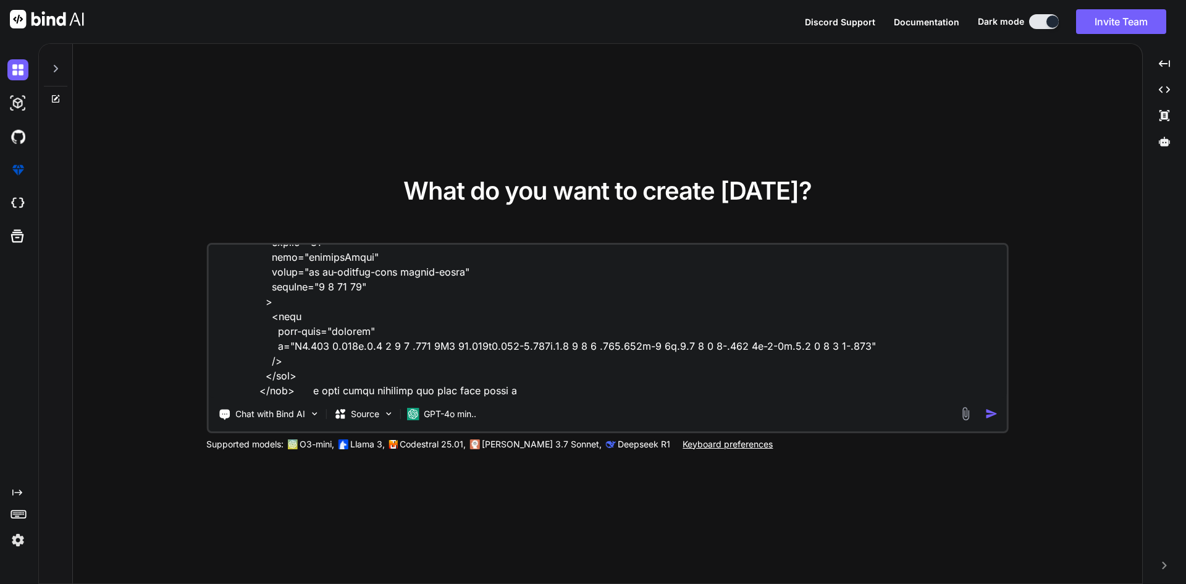
type textarea "x"
type textarea "<div class="position-relative"> <select v-model="selectedDest" @change="handleD…"
type textarea "x"
type textarea "<div class="position-relative"> <select v-model="selectedDest" @change="handleD…"
type textarea "x"
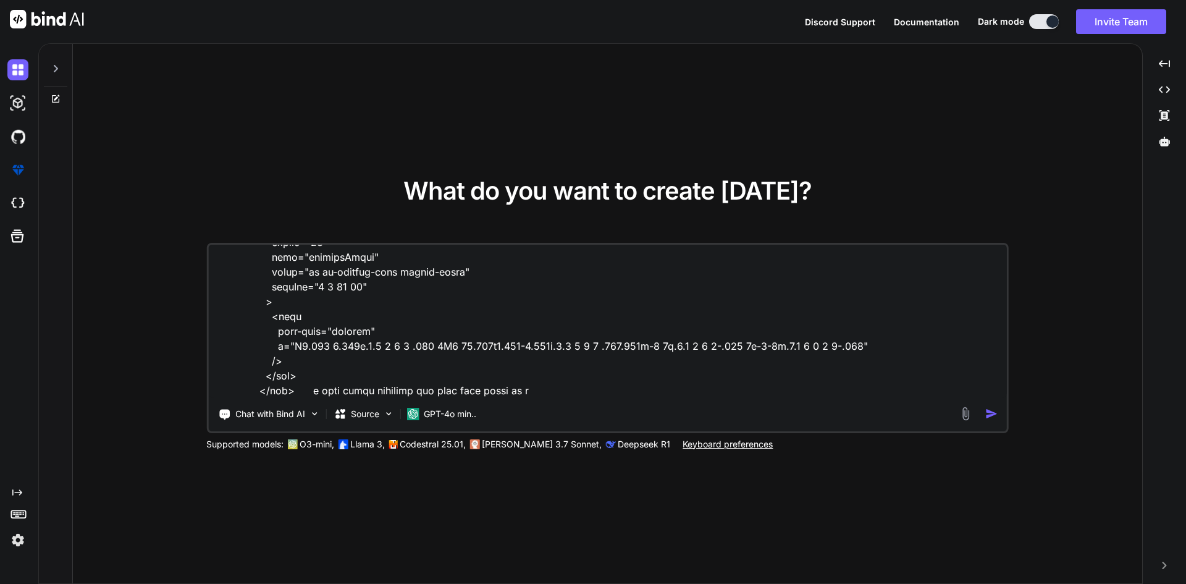
type textarea "<div class="position-relative"> <select v-model="selectedDest" @change="handleD…"
type textarea "x"
type textarea "<div class="position-relative"> <select v-model="selectedDest" @change="handleD…"
type textarea "x"
type textarea "<div class="position-relative"> <select v-model="selectedDest" @change="handleD…"
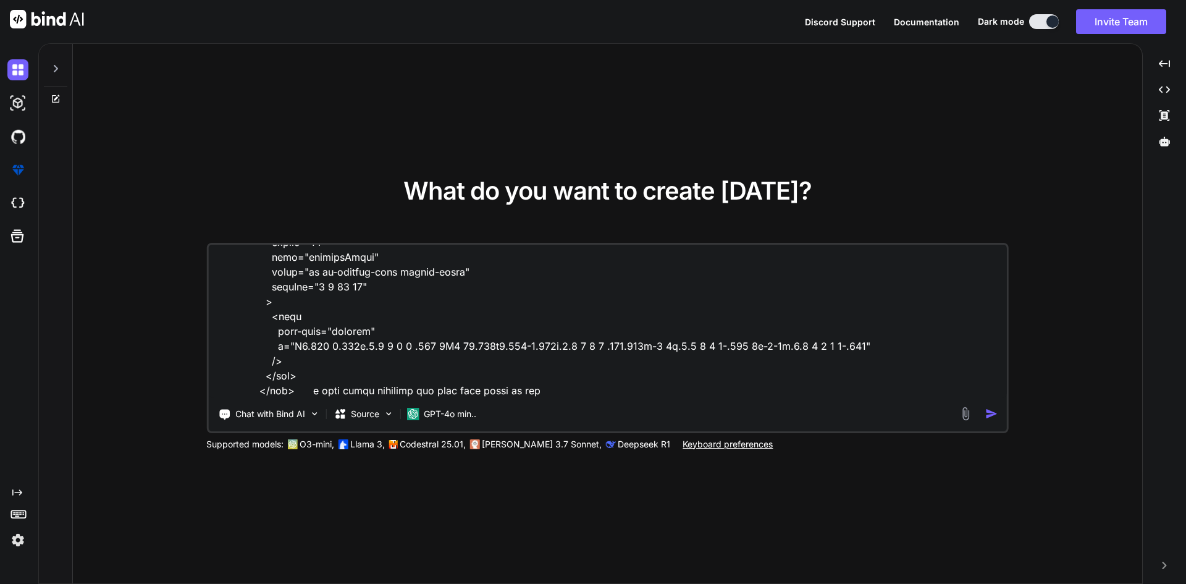
type textarea "x"
type textarea "<div class="position-relative"> <select v-model="selectedDest" @change="handleD…"
type textarea "x"
type textarea "<div class="position-relative"> <select v-model="selectedDest" @change="handleD…"
type textarea "x"
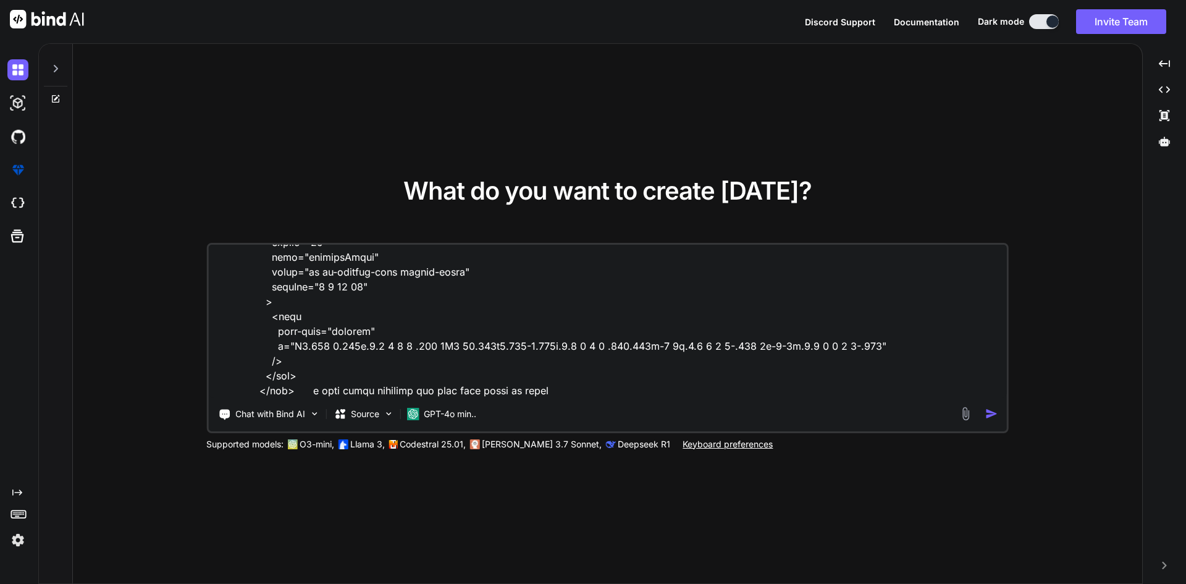
type textarea "<div class="position-relative"> <select v-model="selectedDest" @change="handleD…"
type textarea "x"
type textarea "<div class="position-relative"> <select v-model="selectedDest" @change="handleD…"
type textarea "x"
type textarea "<div class="position-relative"> <select v-model="selectedDest" @change="handleD…"
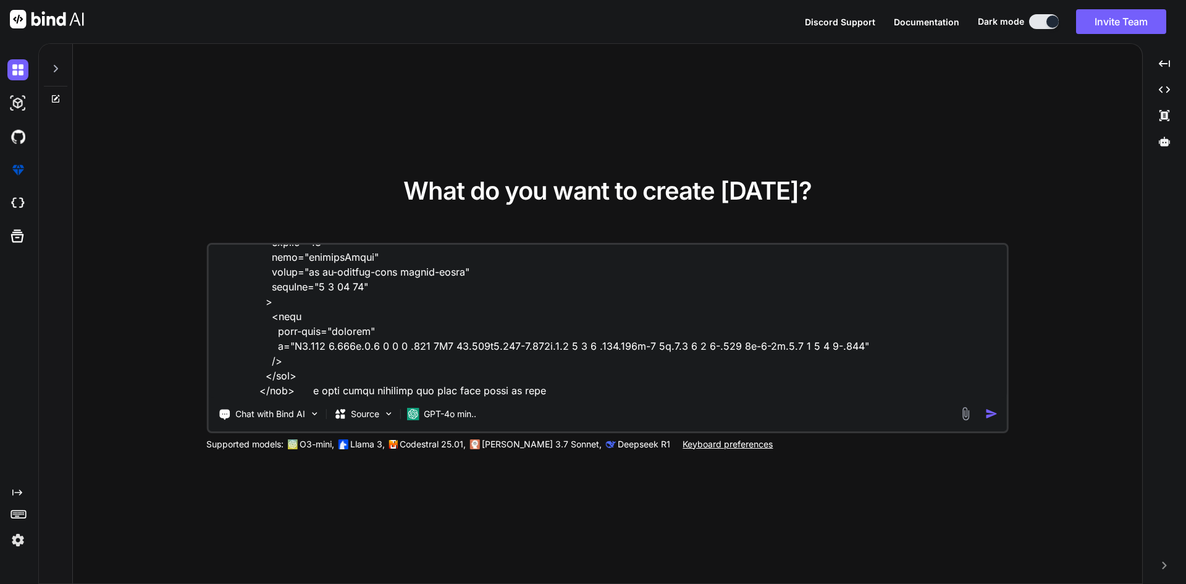
type textarea "x"
type textarea "<div class="position-relative"> <select v-model="selectedDest" @change="handleD…"
type textarea "x"
type textarea "<div class="position-relative"> <select v-model="selectedDest" @change="handleD…"
type textarea "x"
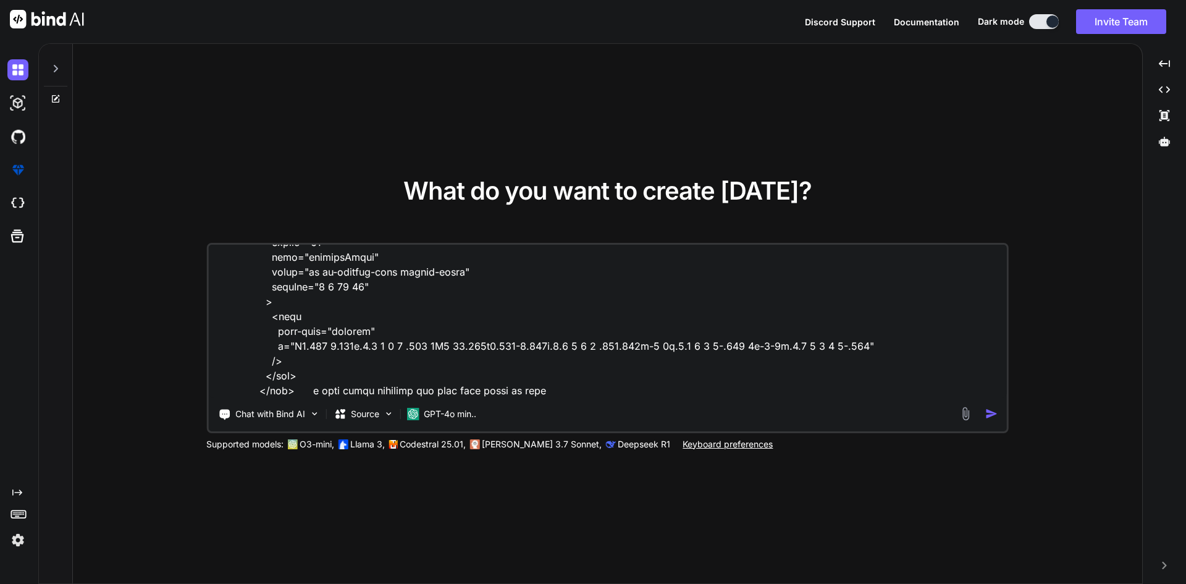
type textarea "<div class="position-relative"> <select v-model="selectedDest" @change="handleD…"
type textarea "x"
type textarea "<div class="position-relative"> <select v-model="selectedDest" @change="handleD…"
type textarea "x"
type textarea "<div class="position-relative"> <select v-model="selectedDest" @change="handleD…"
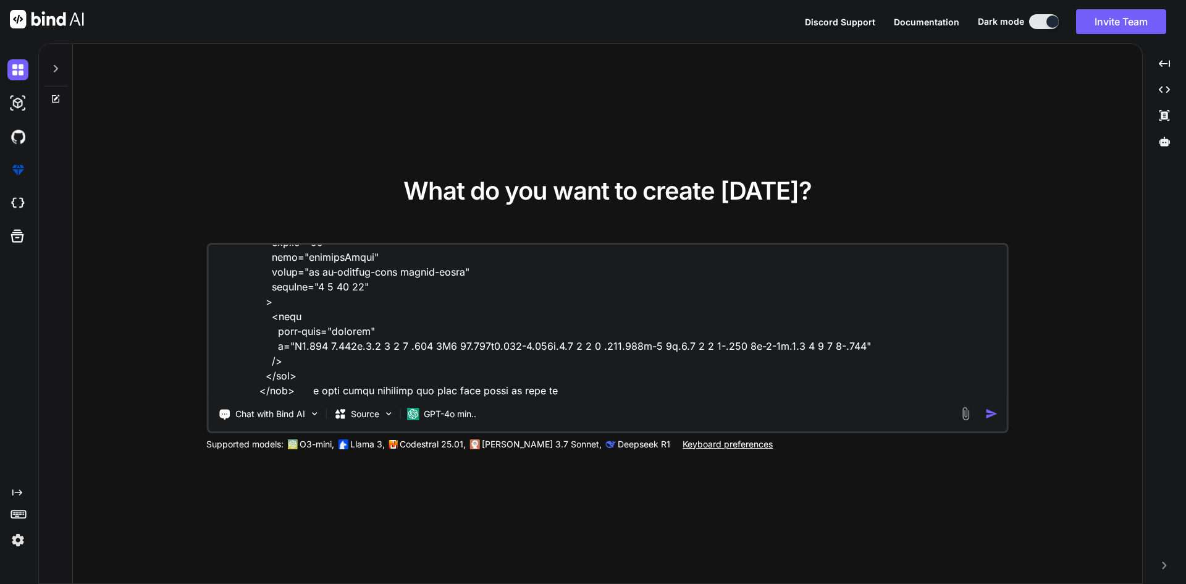
type textarea "x"
type textarea "<div class="position-relative"> <select v-model="selectedDest" @change="handleD…"
type textarea "x"
type textarea "<div class="position-relative"> <select v-model="selectedDest" @change="handleD…"
type textarea "x"
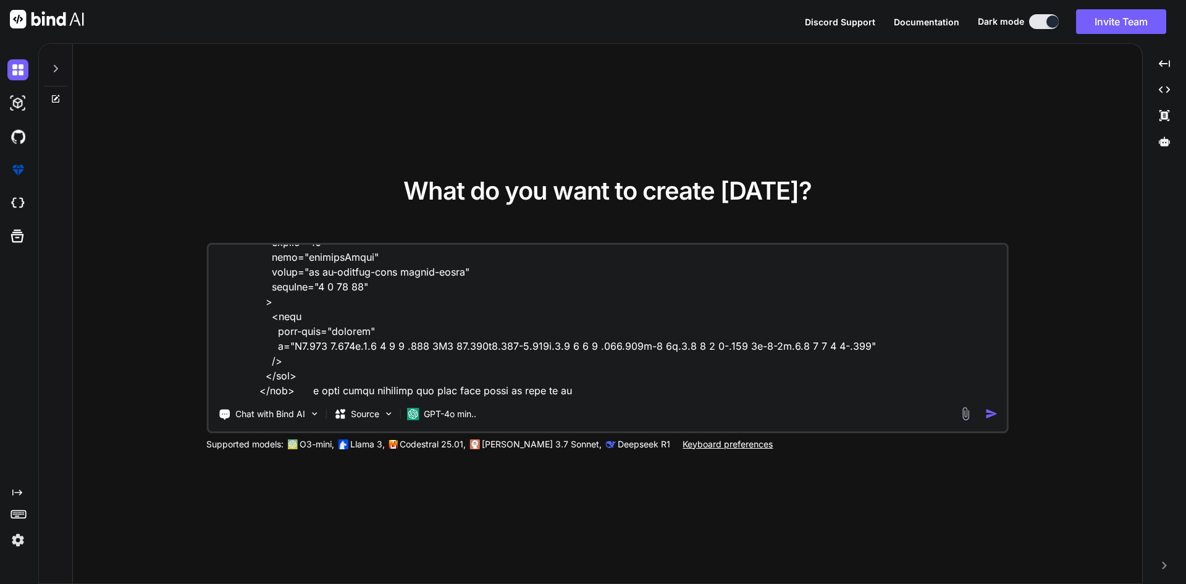
type textarea "<div class="position-relative"> <select v-model="selectedDest" @change="handleD…"
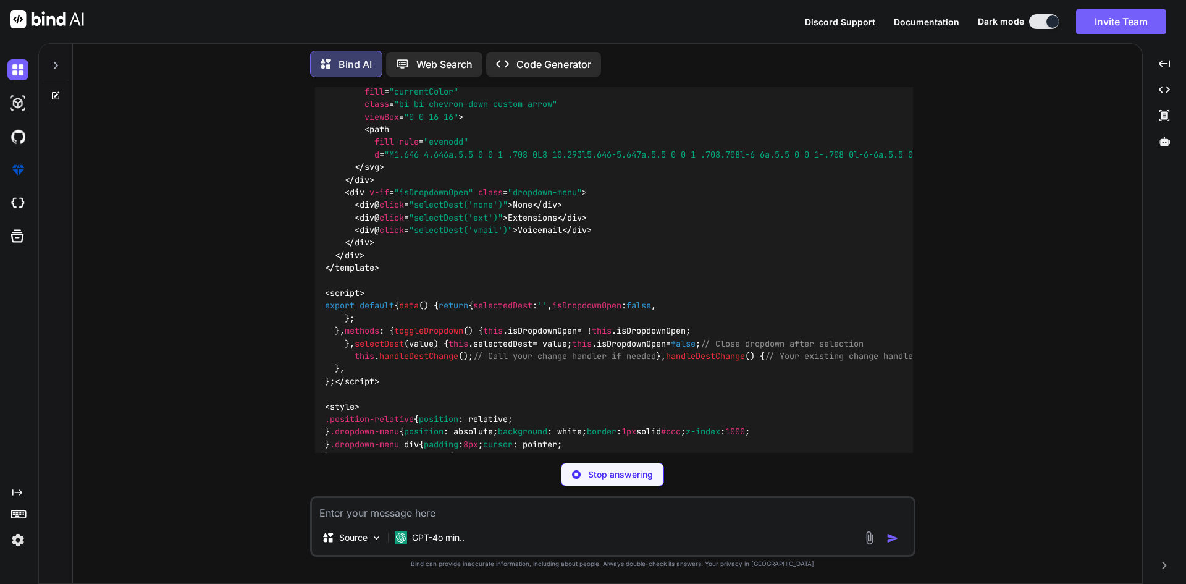
scroll to position [359, 0]
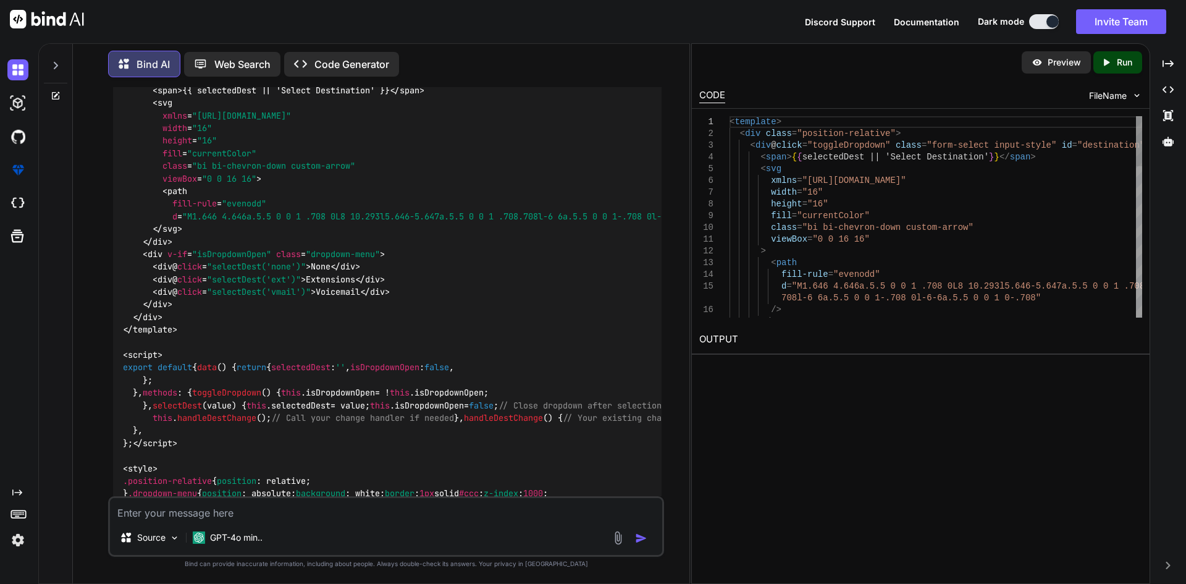
type textarea "x"
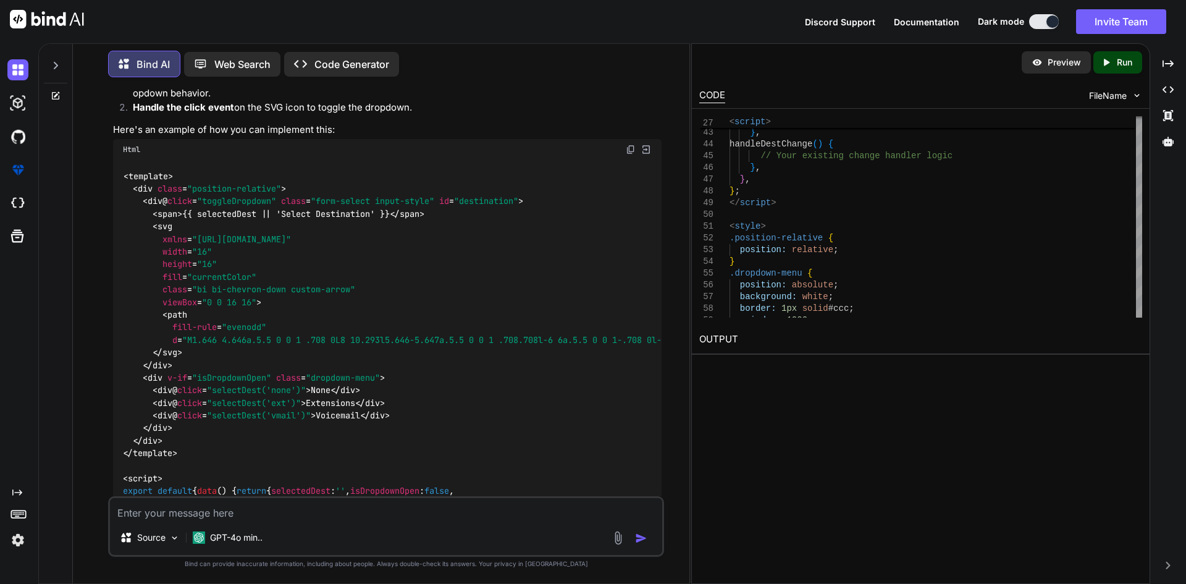
scroll to position [0, 0]
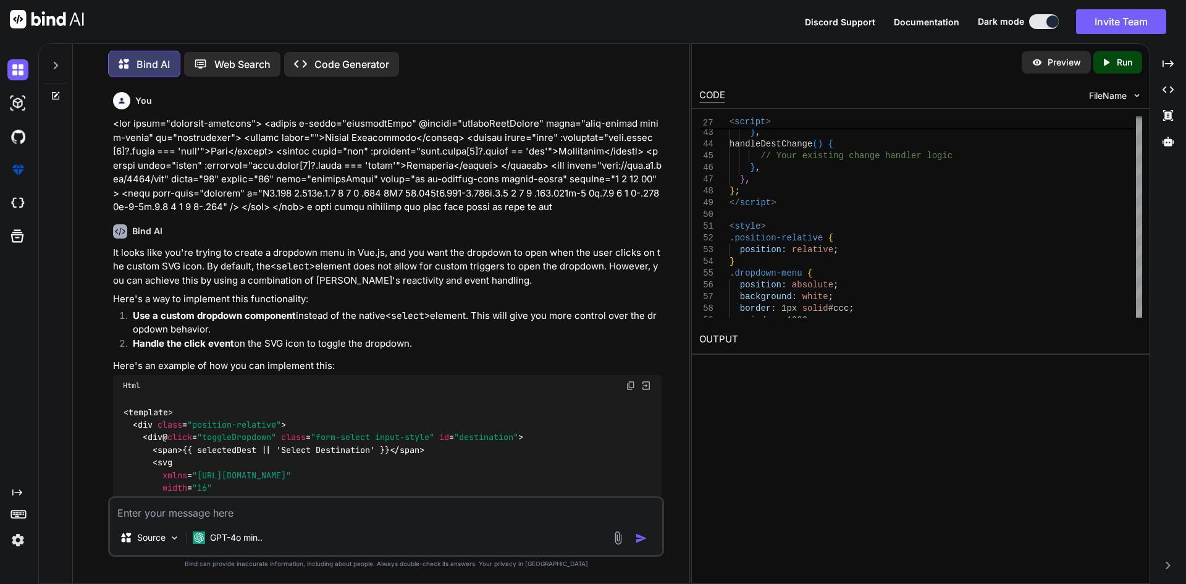
click at [629, 384] on img at bounding box center [631, 385] width 10 height 10
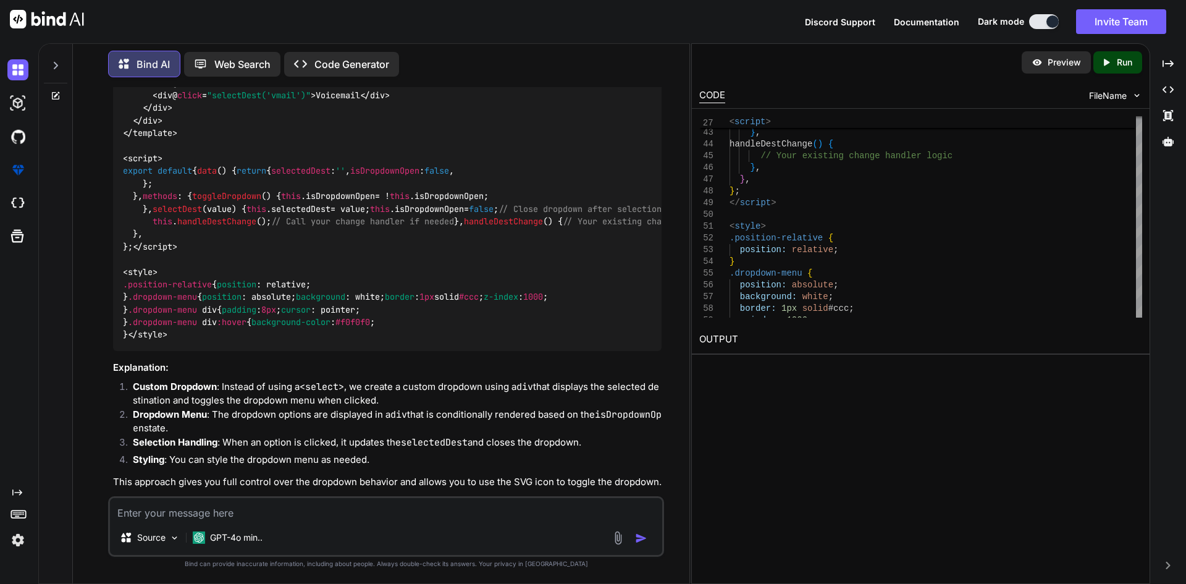
scroll to position [803, 0]
